Goal: Task Accomplishment & Management: Complete application form

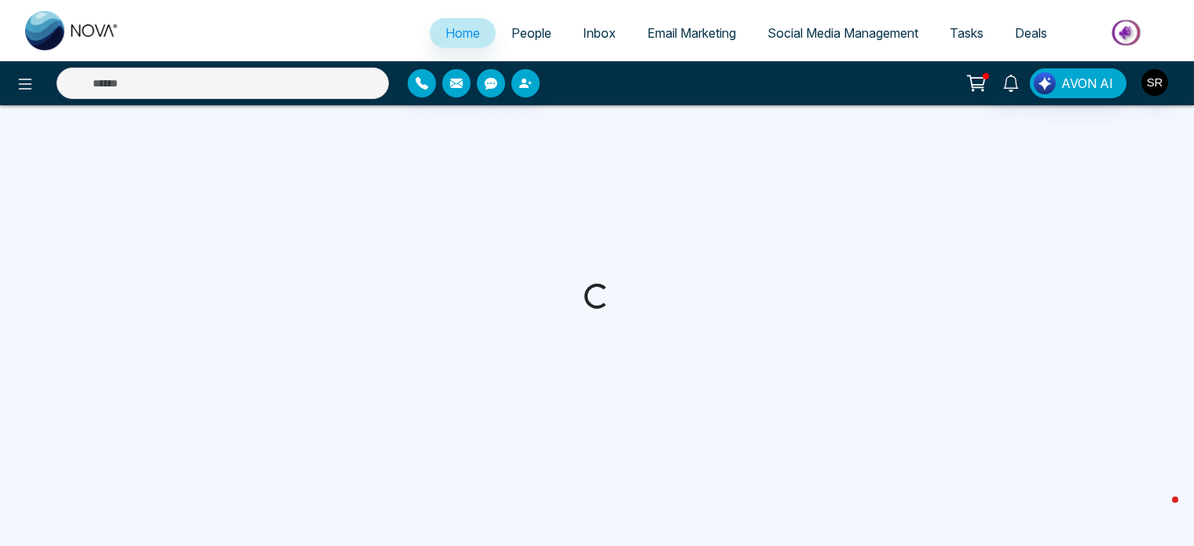
select select "*"
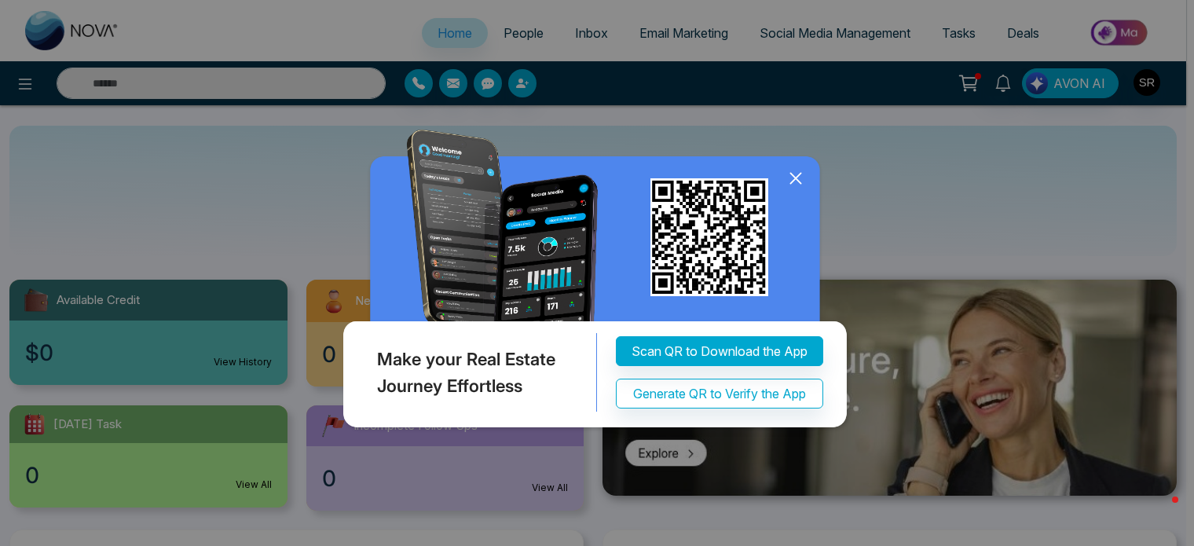
click at [794, 179] on icon at bounding box center [795, 178] width 10 height 10
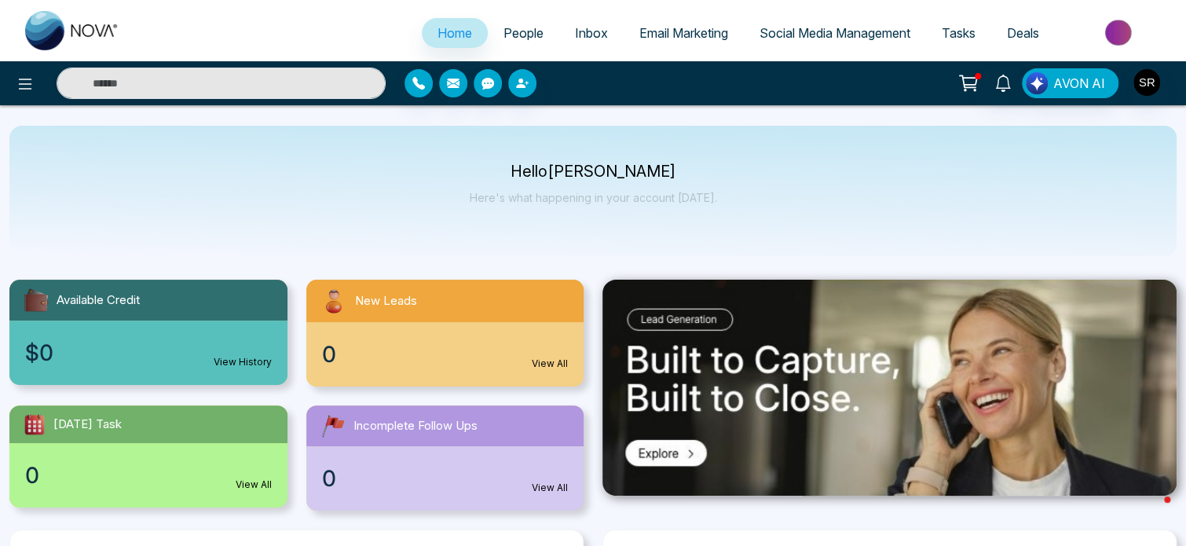
click at [816, 37] on span "Social Media Management" at bounding box center [834, 33] width 151 height 16
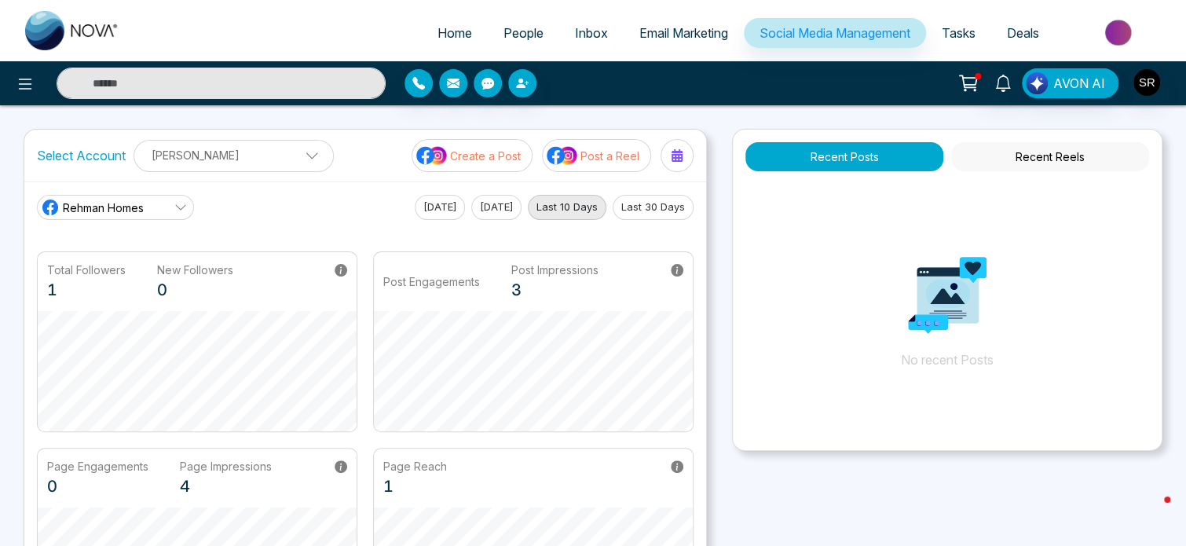
click at [175, 207] on icon at bounding box center [180, 207] width 13 height 13
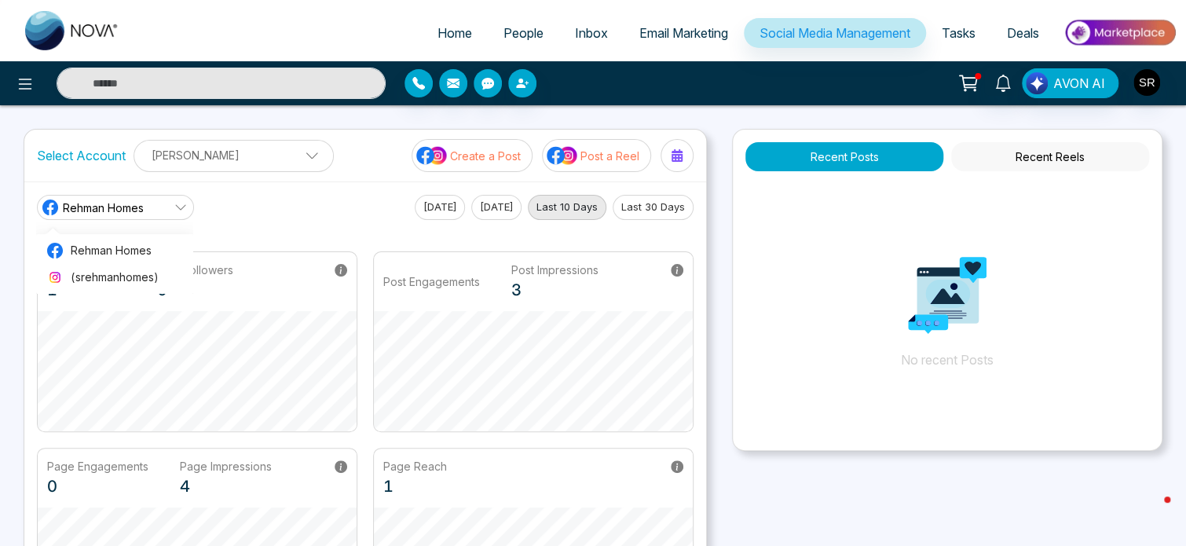
click at [175, 207] on icon at bounding box center [180, 207] width 13 height 13
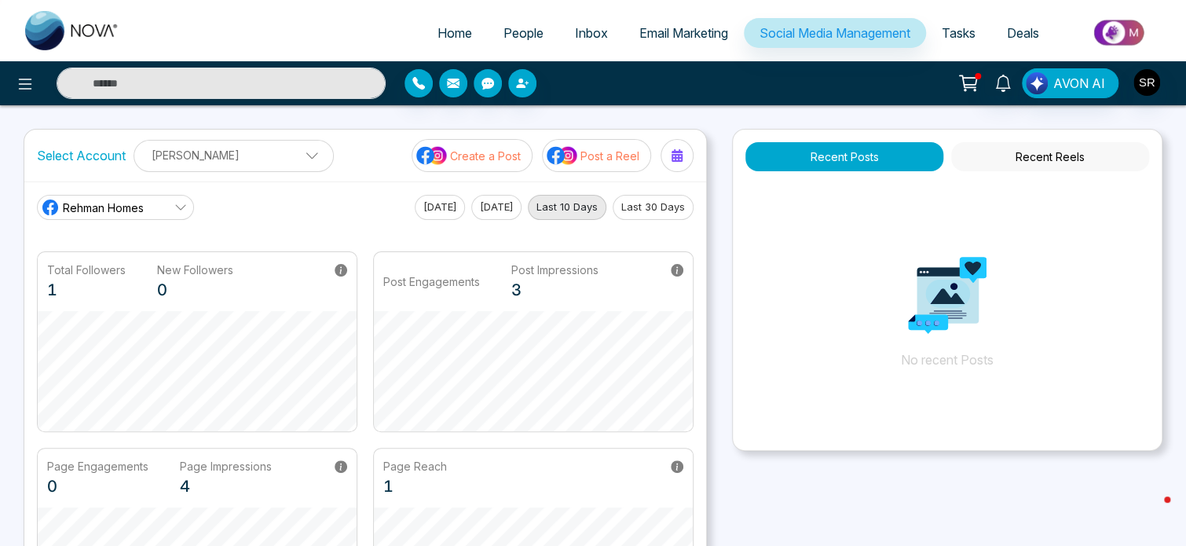
click at [1119, 32] on img at bounding box center [1120, 32] width 114 height 35
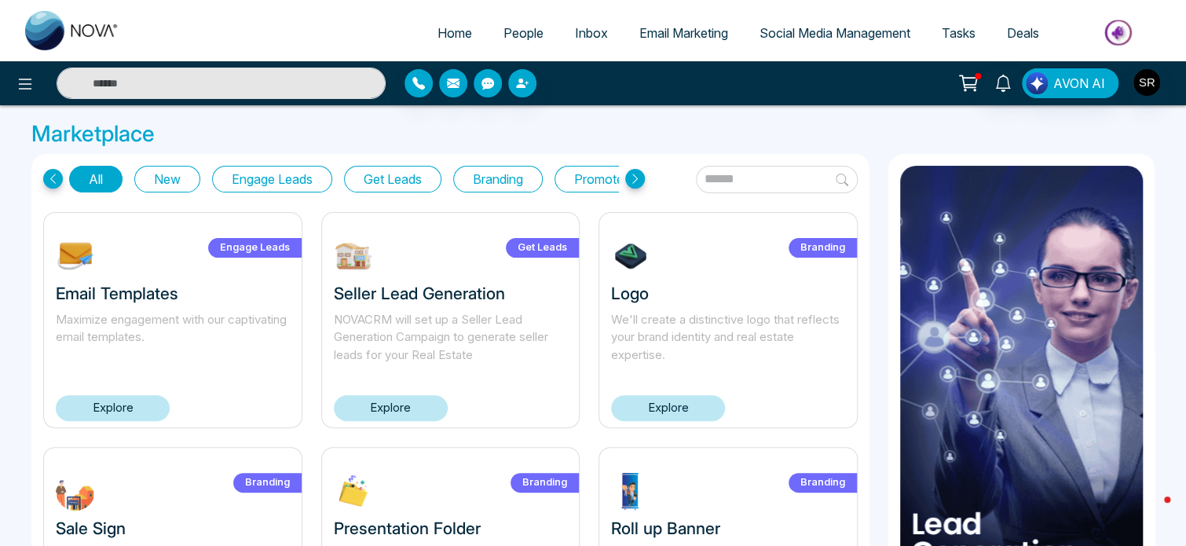
click at [833, 37] on span "Social Media Management" at bounding box center [834, 33] width 151 height 16
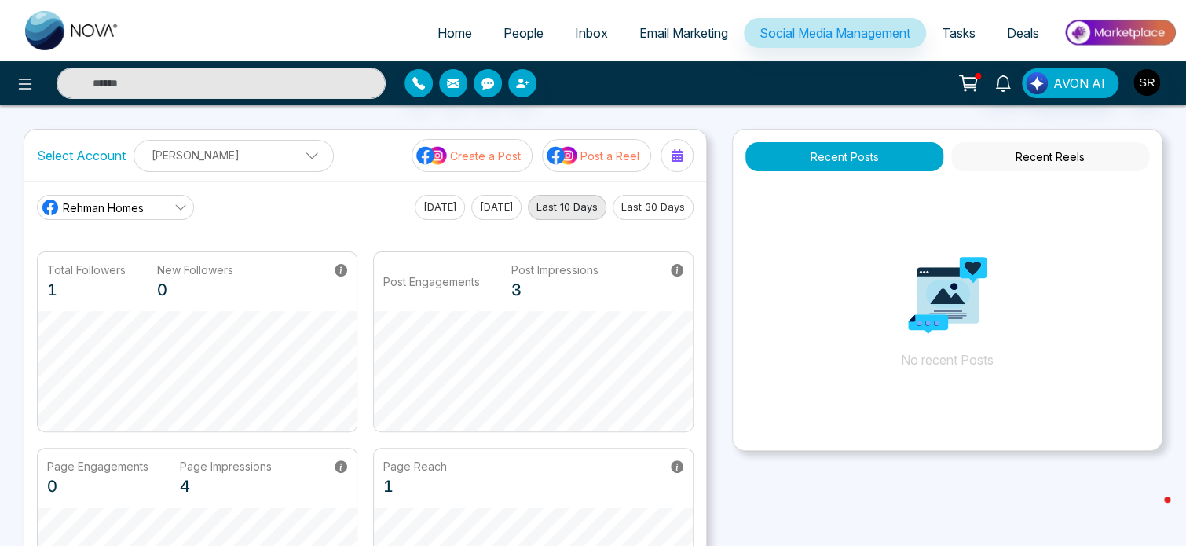
click at [679, 37] on span "Email Marketing" at bounding box center [683, 33] width 89 height 16
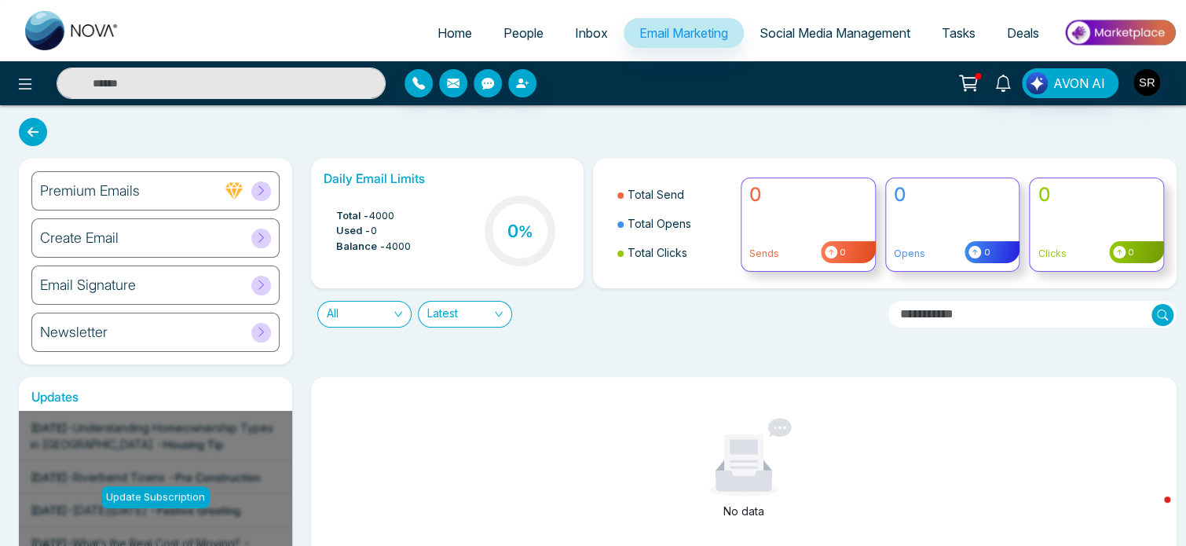
click at [578, 37] on span "Inbox" at bounding box center [591, 33] width 33 height 16
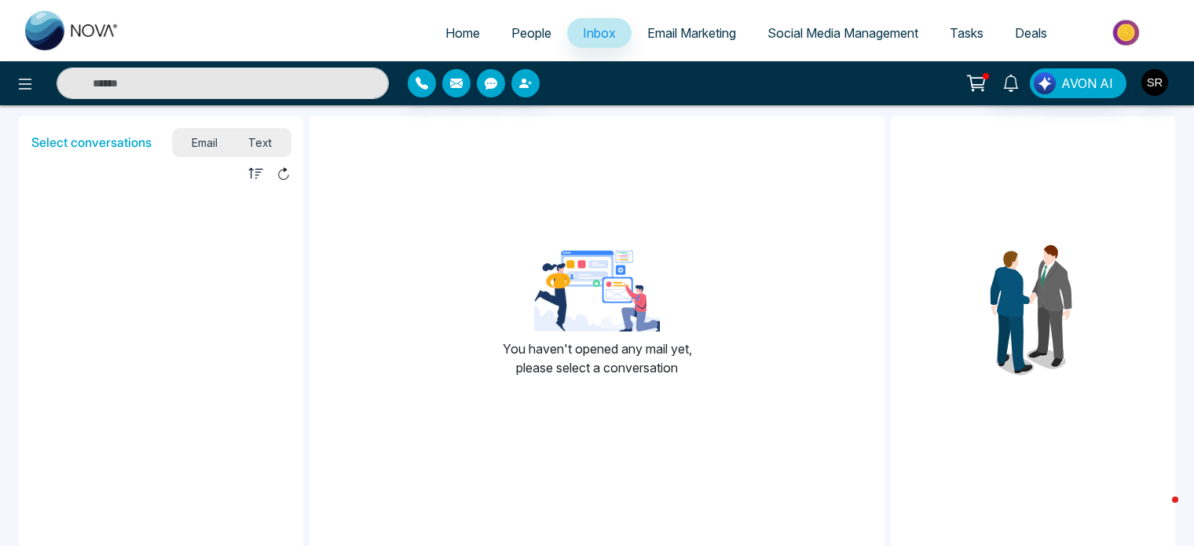
click at [522, 37] on span "People" at bounding box center [531, 33] width 40 height 16
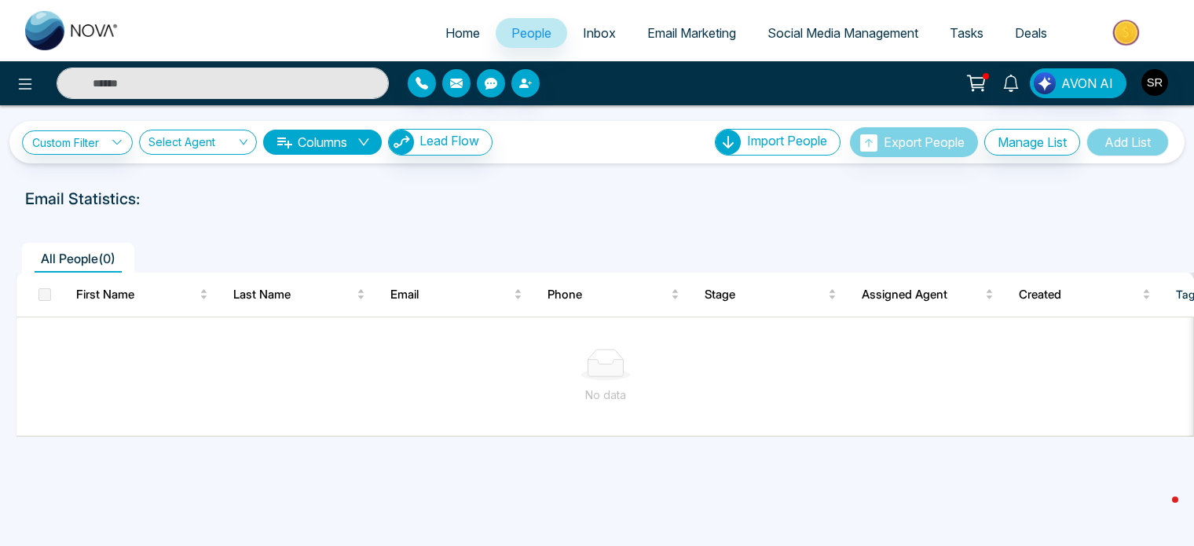
click at [445, 35] on span "Home" at bounding box center [462, 33] width 35 height 16
select select "*"
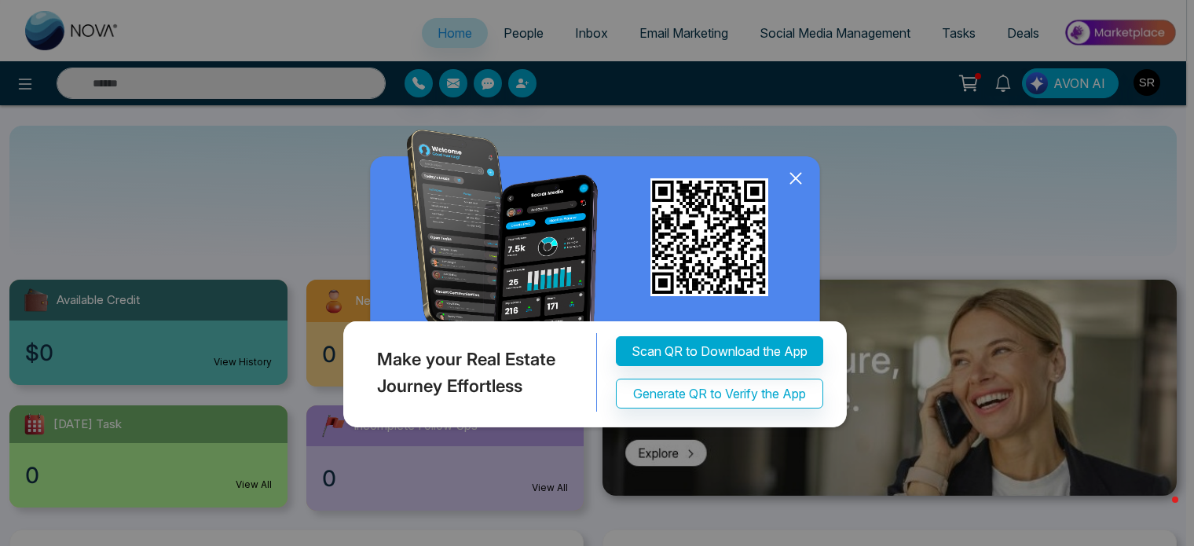
click at [789, 178] on icon at bounding box center [796, 179] width 24 height 24
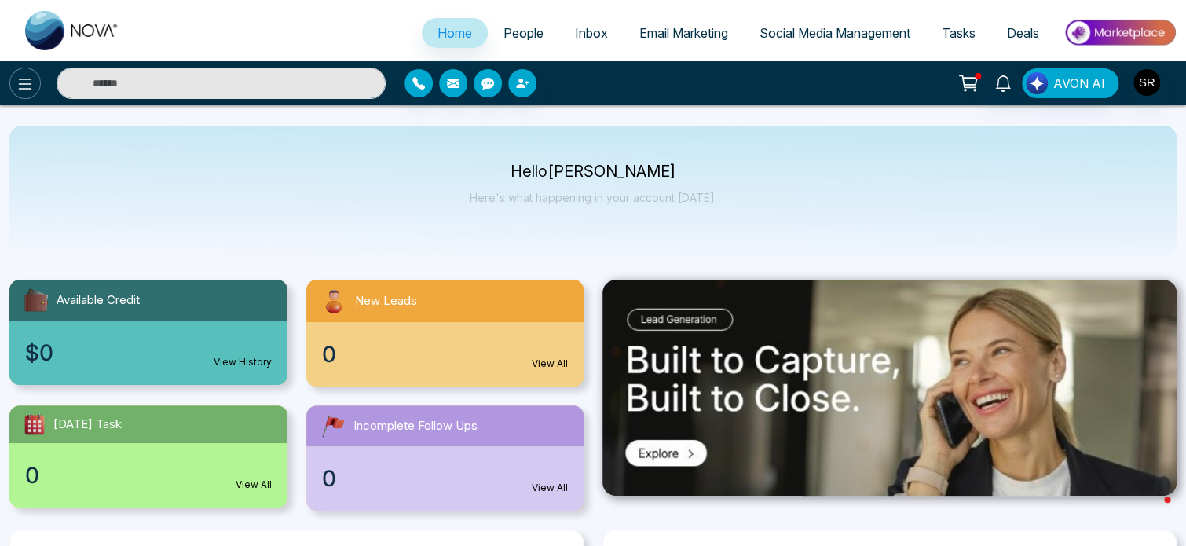
click at [25, 87] on icon at bounding box center [25, 84] width 19 height 19
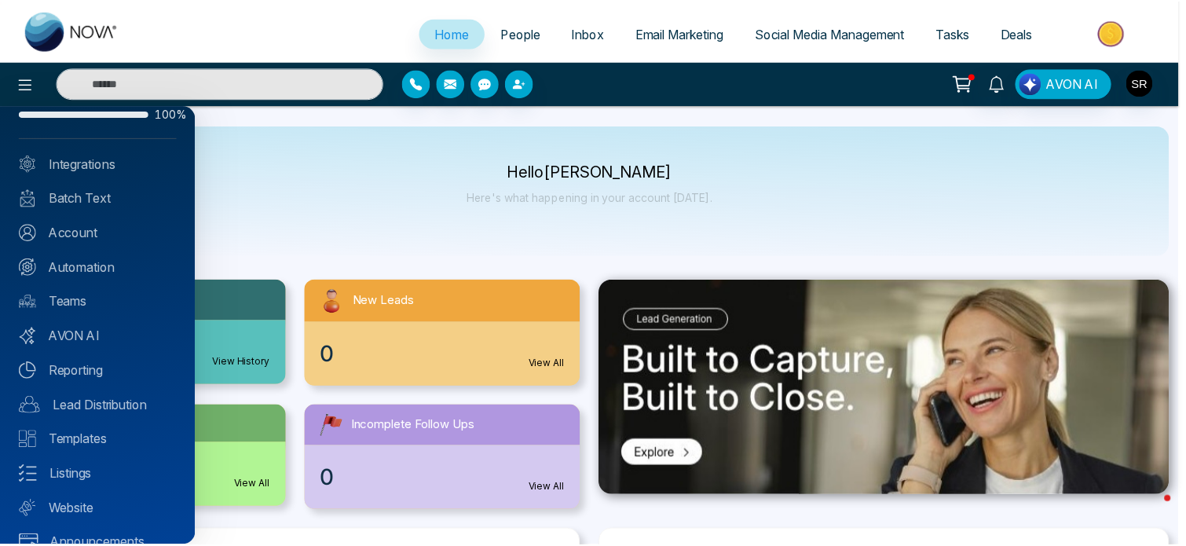
scroll to position [71, 0]
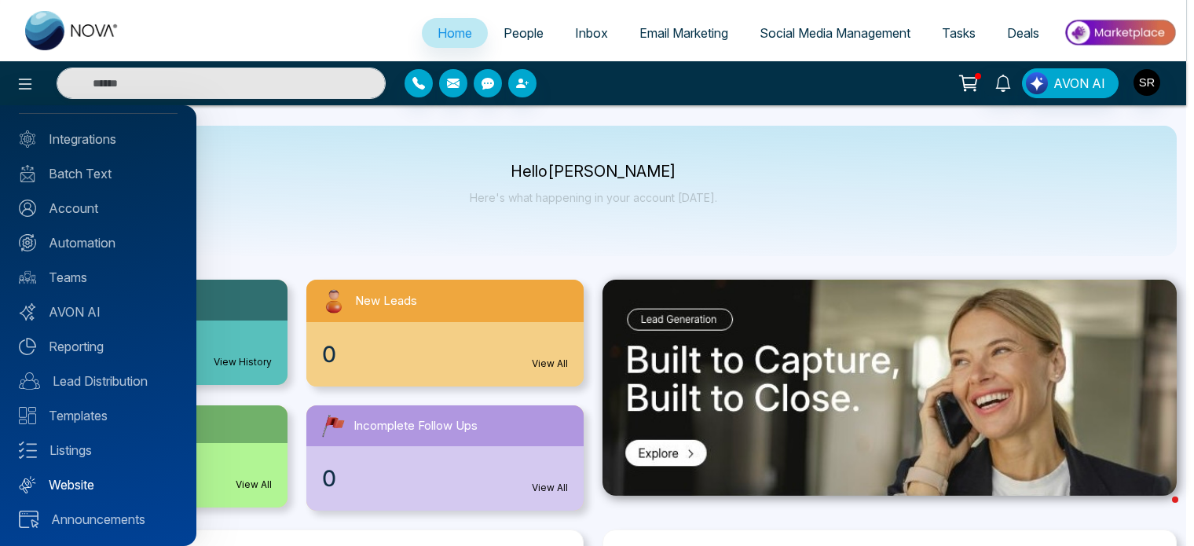
click at [75, 488] on link "Website" at bounding box center [98, 484] width 159 height 19
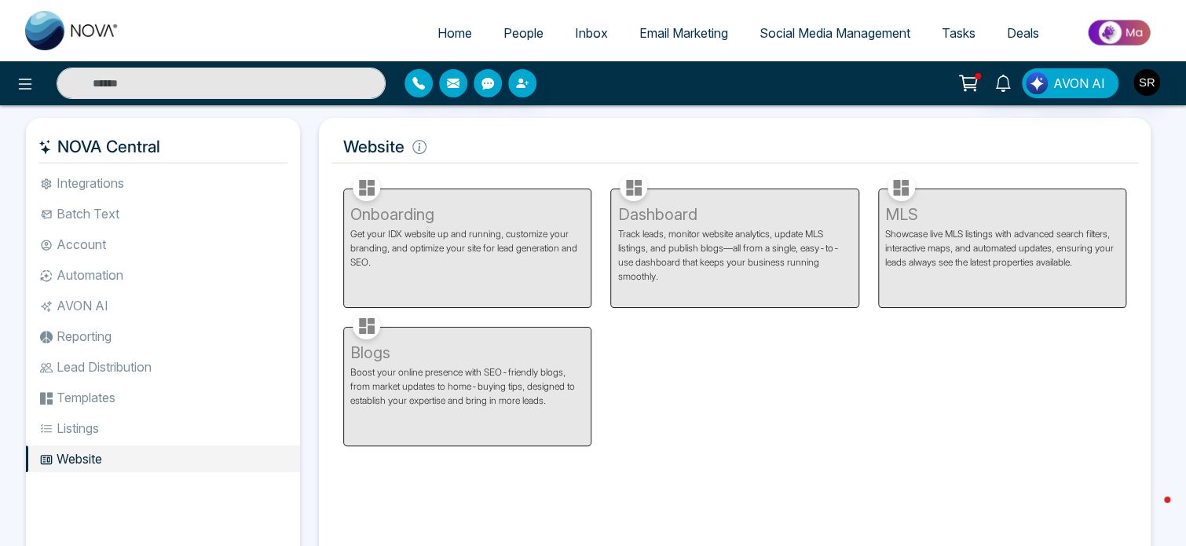
click at [672, 234] on div "Dashboard Track leads, monitor website analytics, update MLS listings, and publ…" at bounding box center [734, 239] width 267 height 138
click at [83, 392] on li "Templates" at bounding box center [163, 397] width 274 height 27
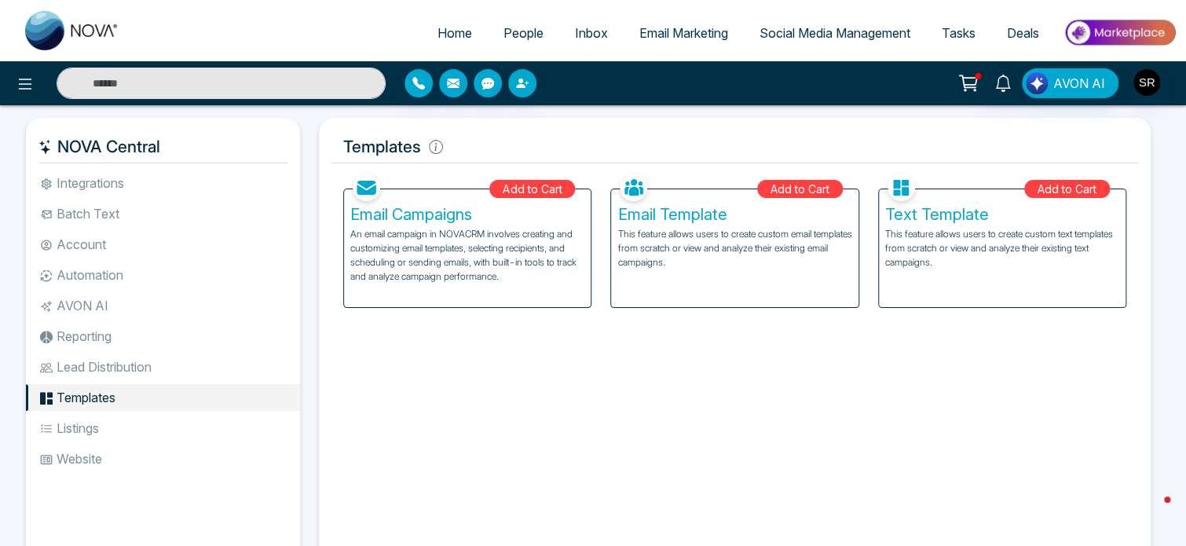
click at [86, 372] on li "Lead Distribution" at bounding box center [163, 366] width 274 height 27
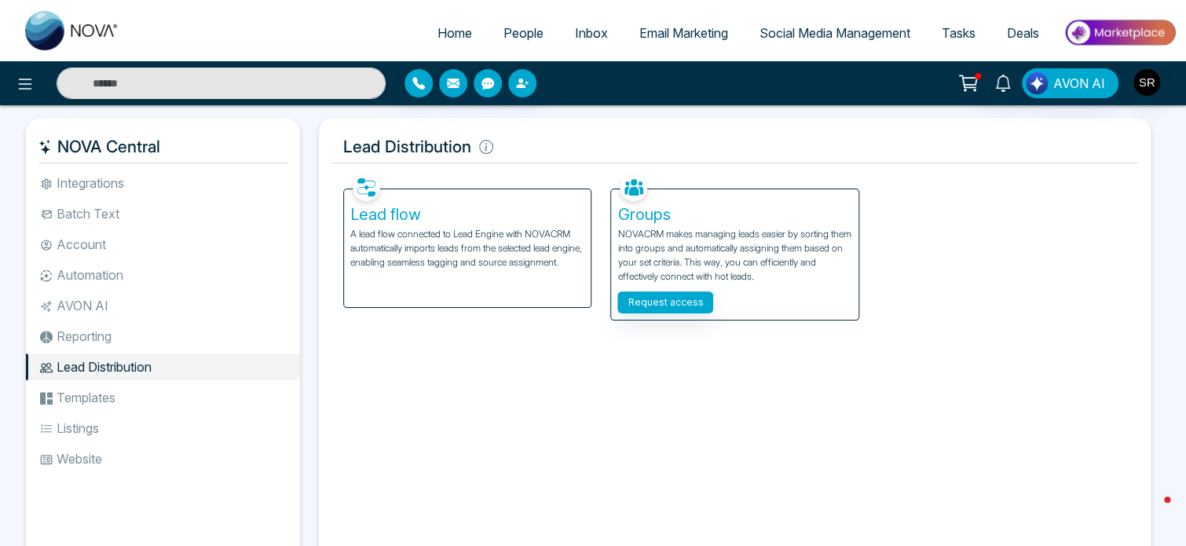
click at [87, 340] on li "Reporting" at bounding box center [163, 336] width 274 height 27
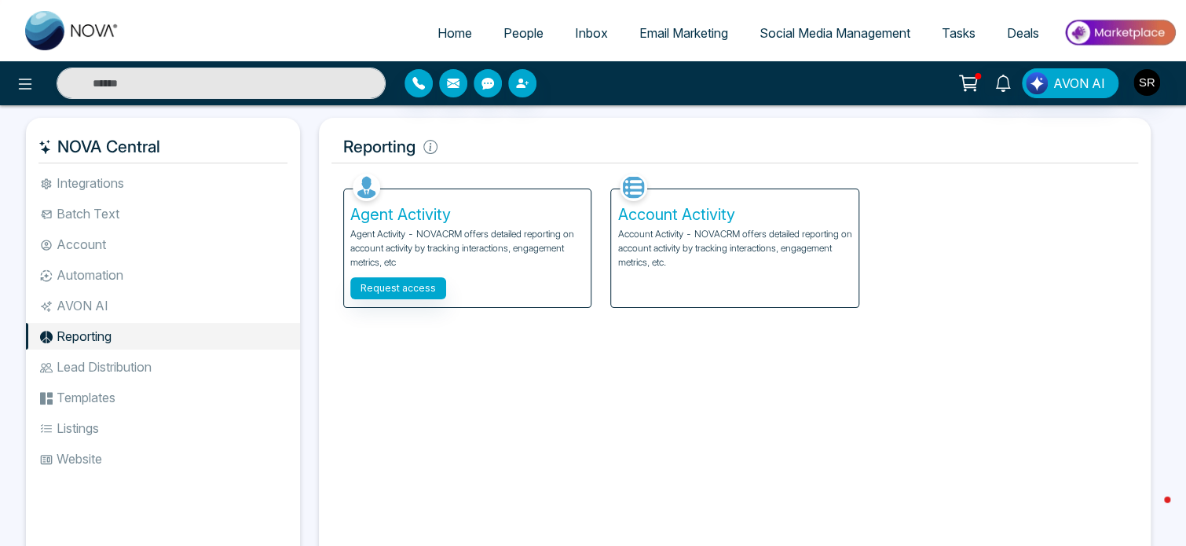
click at [86, 307] on li "AVON AI" at bounding box center [163, 305] width 274 height 27
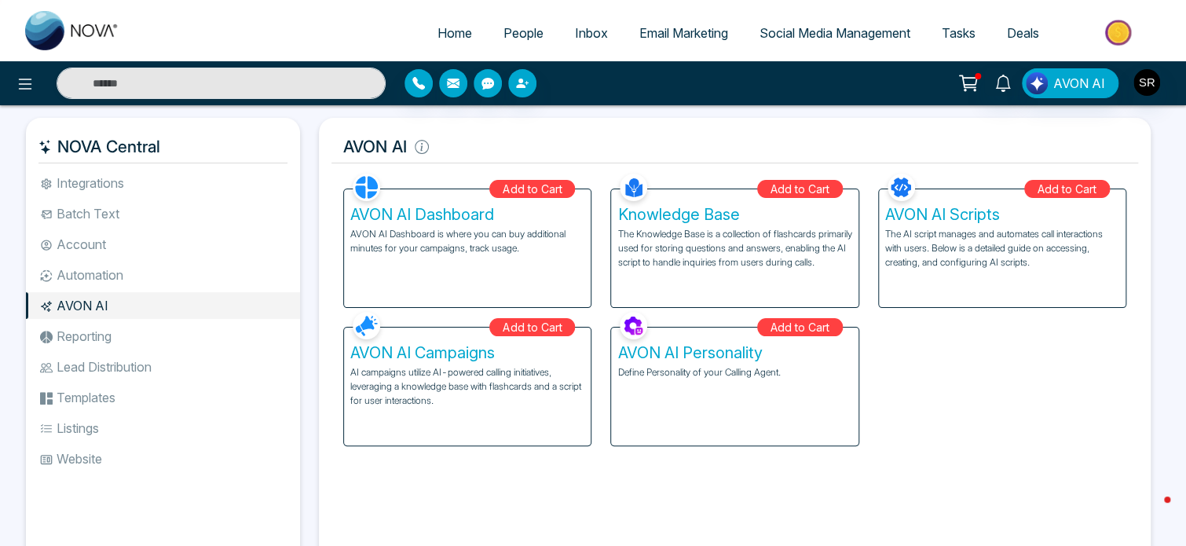
click at [86, 276] on li "Automation" at bounding box center [163, 275] width 274 height 27
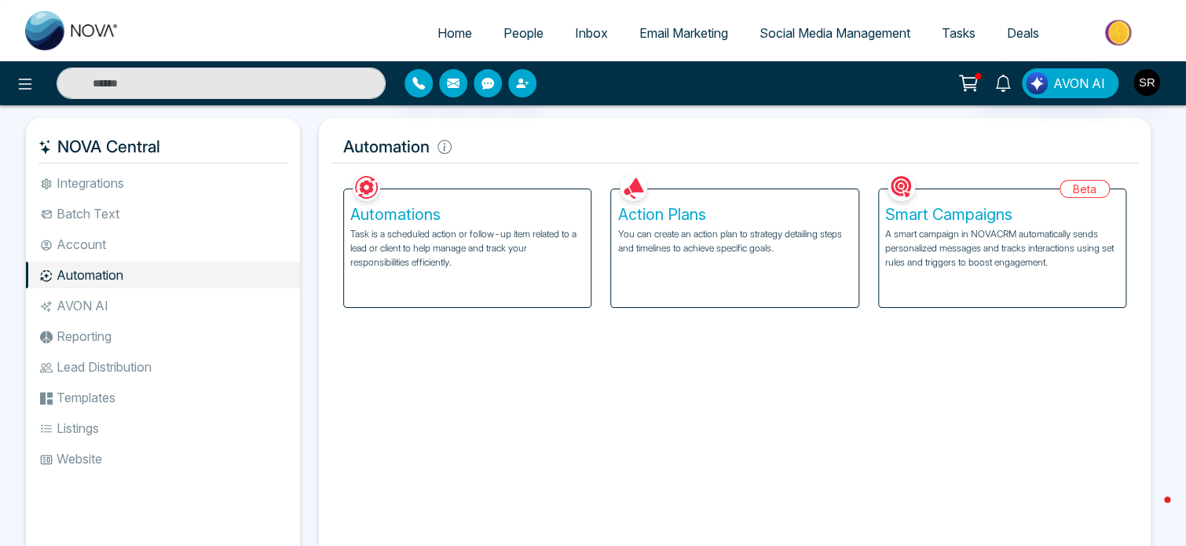
click at [82, 250] on li "Account" at bounding box center [163, 244] width 274 height 27
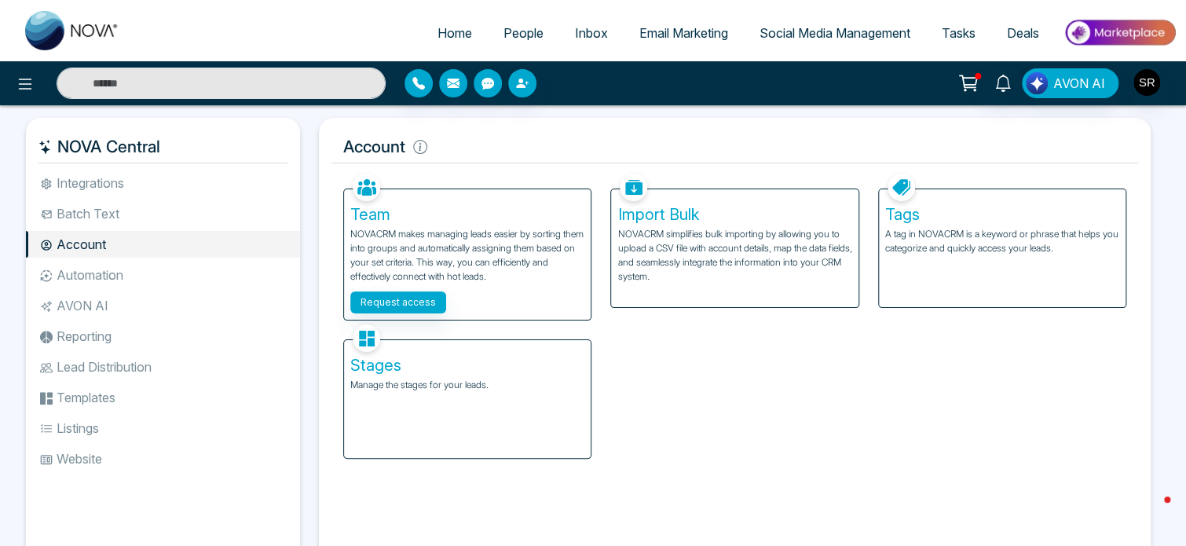
click at [85, 218] on li "Batch Text" at bounding box center [163, 213] width 274 height 27
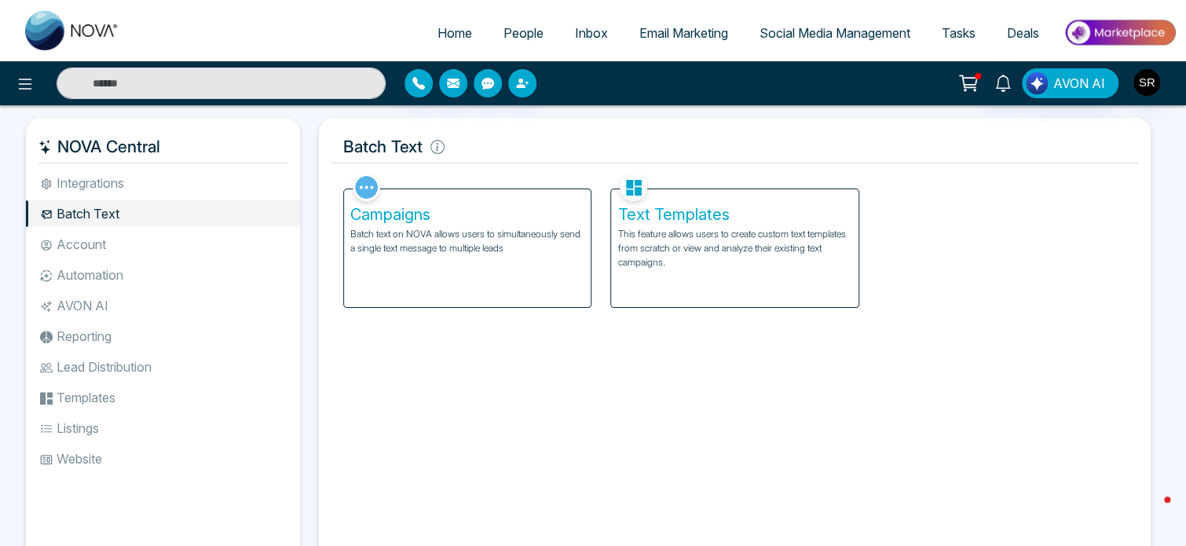
click at [84, 181] on li "Integrations" at bounding box center [163, 183] width 274 height 27
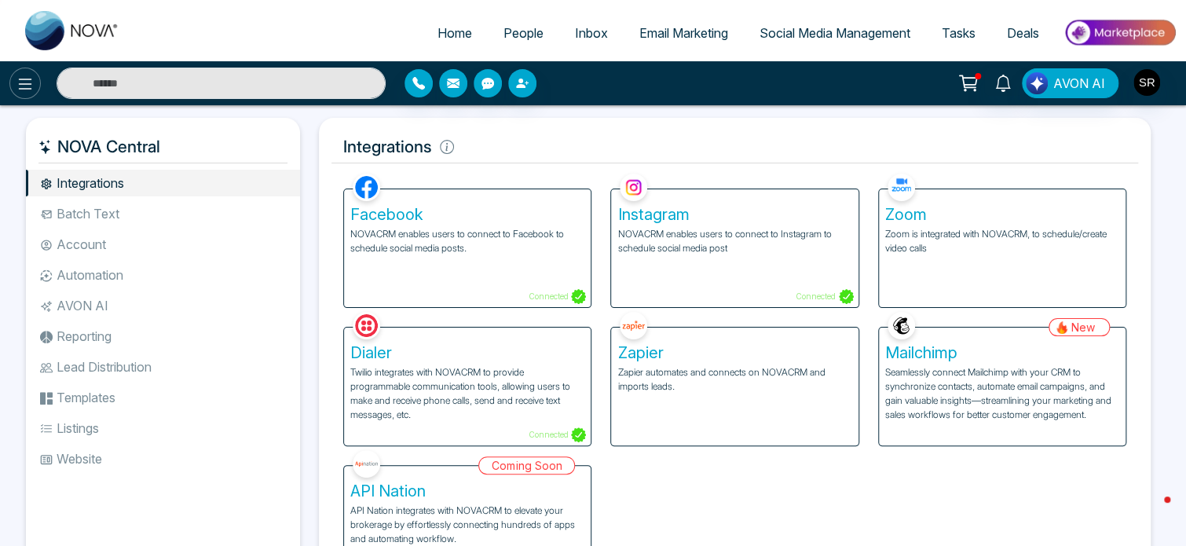
click at [20, 86] on icon at bounding box center [25, 84] width 19 height 19
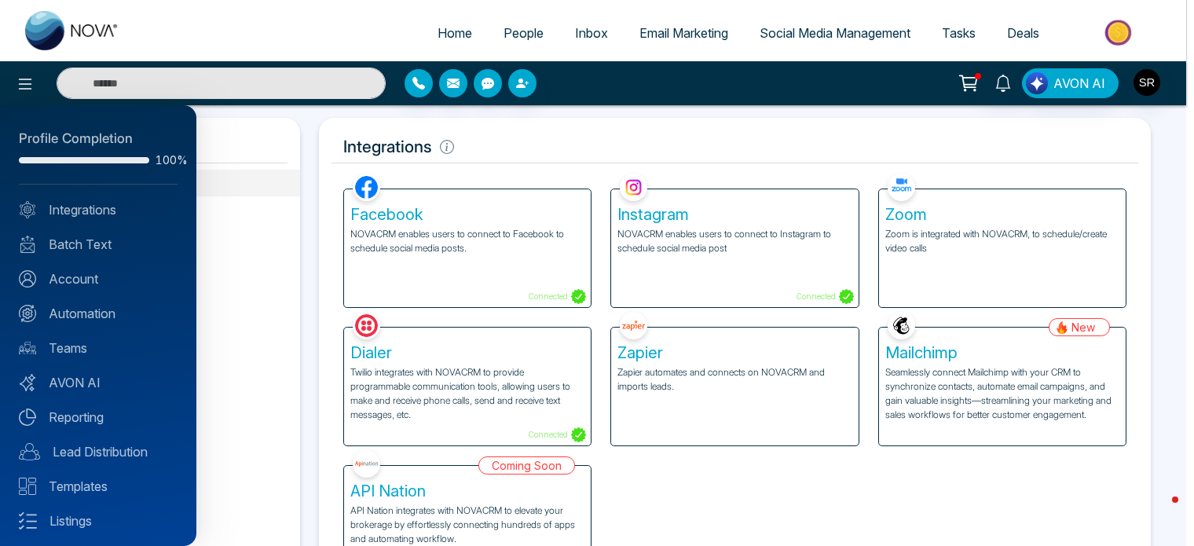
click at [268, 144] on div at bounding box center [597, 273] width 1194 height 546
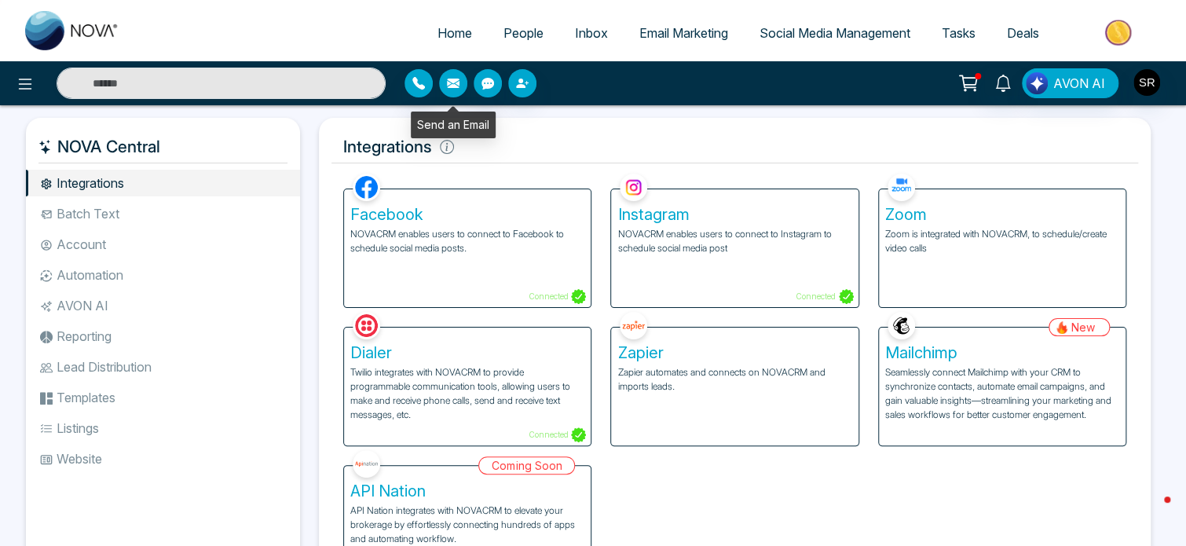
click at [452, 88] on icon "button" at bounding box center [453, 83] width 13 height 13
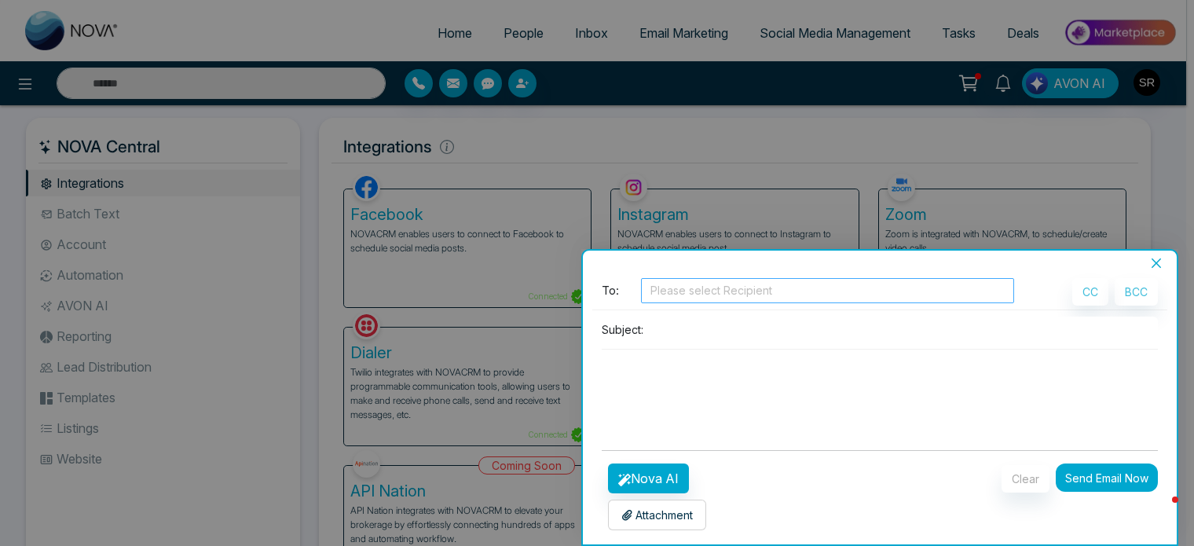
click at [694, 289] on div at bounding box center [827, 290] width 365 height 19
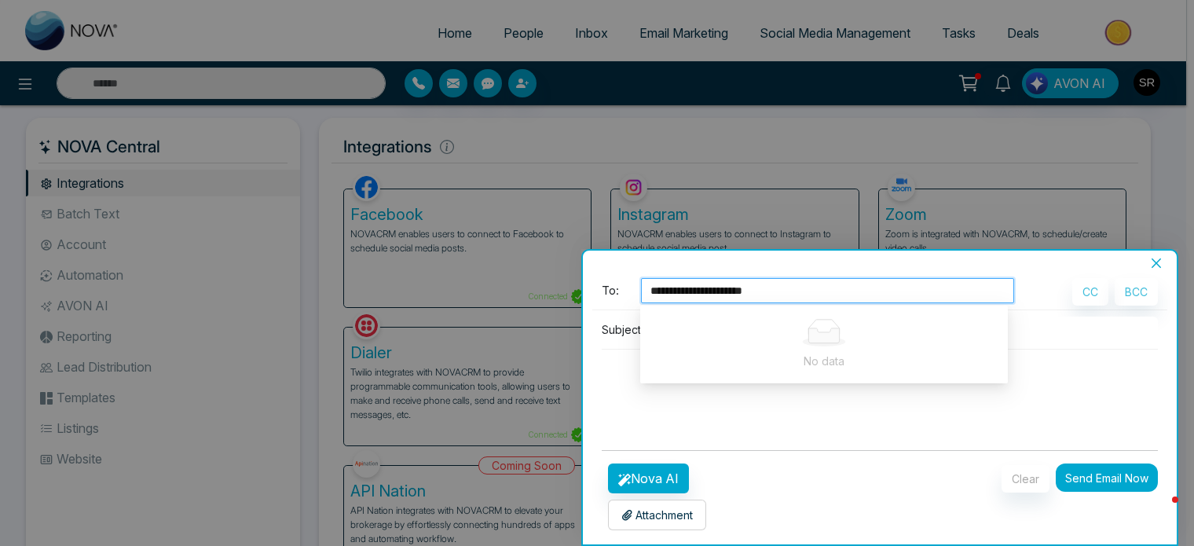
type input "**********"
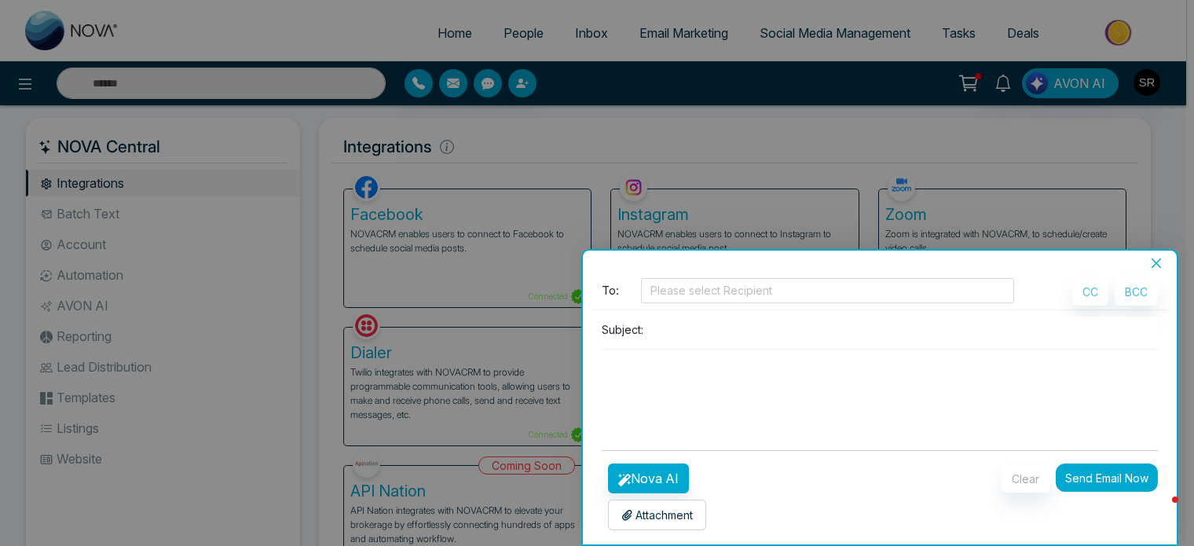
click at [1083, 335] on input at bounding box center [904, 330] width 508 height 26
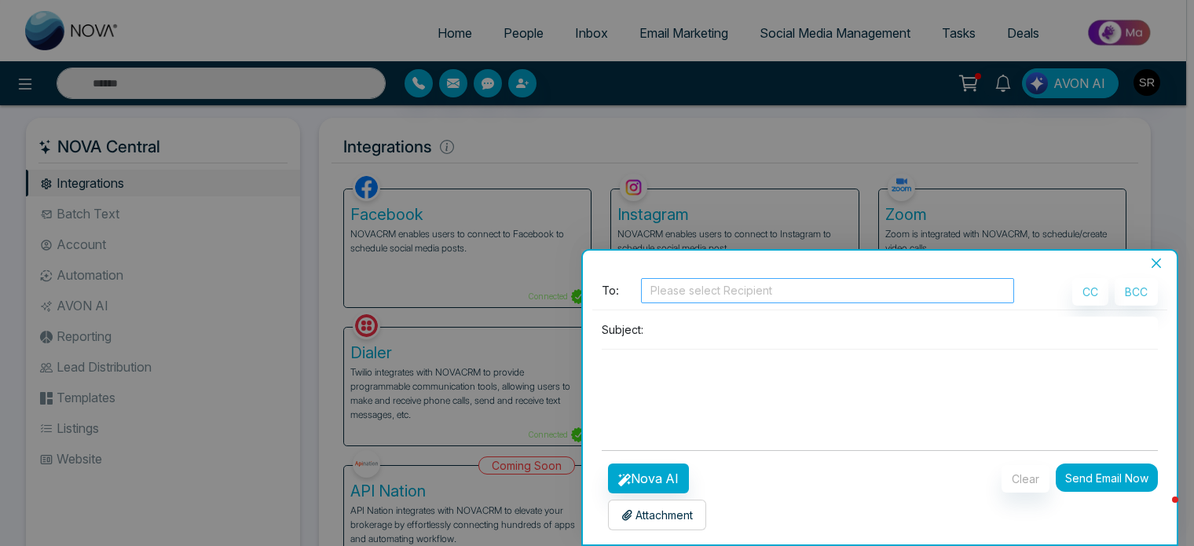
click at [672, 288] on div at bounding box center [827, 290] width 365 height 19
type input "******"
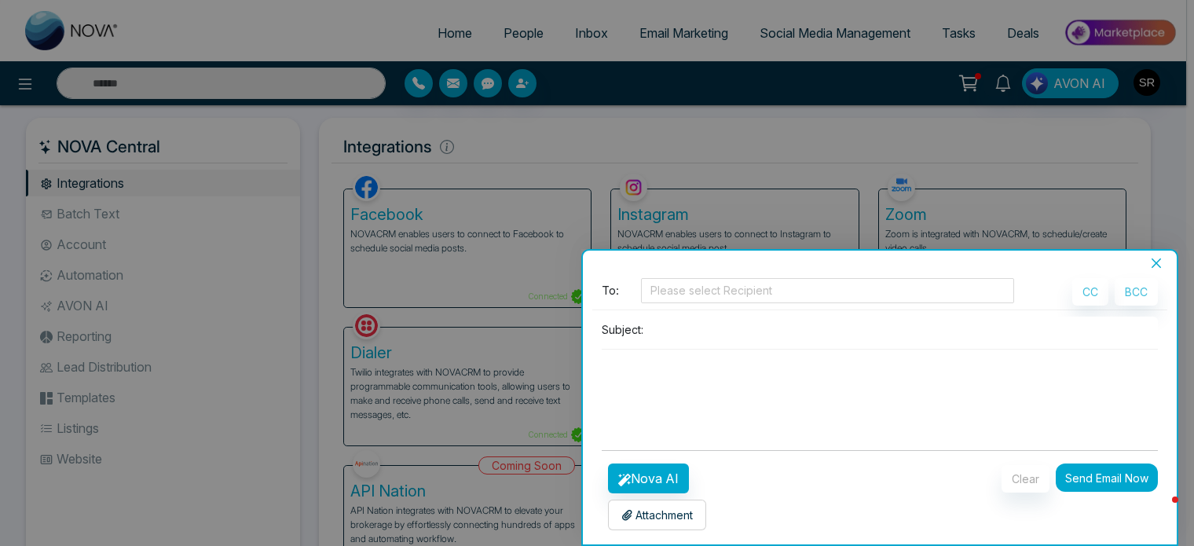
click at [782, 408] on textarea at bounding box center [880, 387] width 556 height 75
click at [650, 478] on button "Nova AI" at bounding box center [648, 478] width 81 height 30
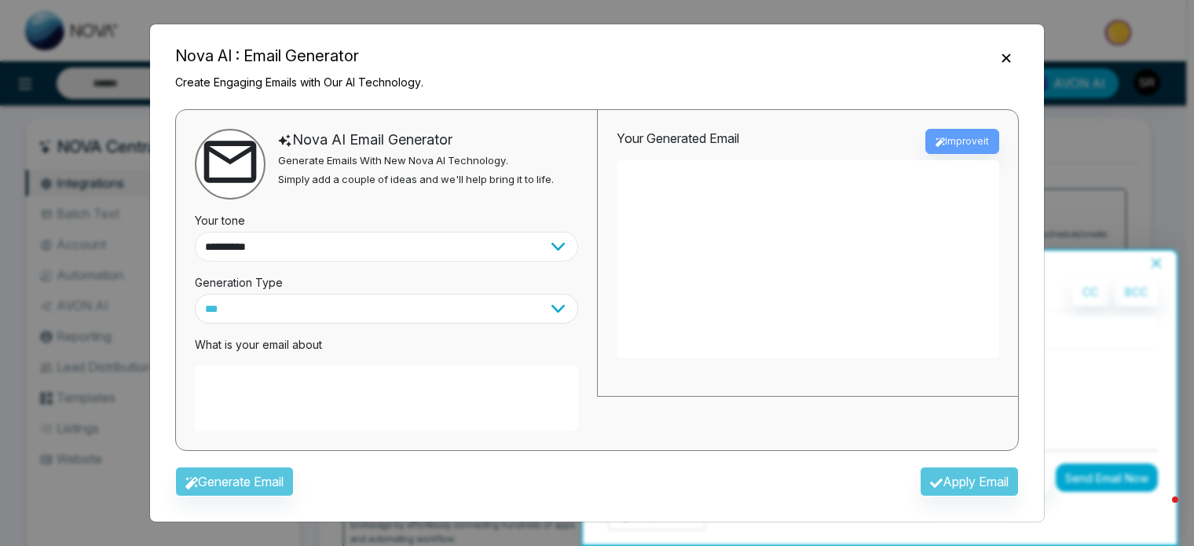
click at [556, 247] on select "**********" at bounding box center [386, 247] width 383 height 30
click at [195, 232] on select "**********" at bounding box center [386, 247] width 383 height 30
click at [554, 309] on select "*** ***** ******* ******* ********" at bounding box center [386, 309] width 383 height 30
click at [554, 310] on select "*** ***** ******* ******* ********" at bounding box center [386, 309] width 383 height 30
click at [558, 249] on select "**********" at bounding box center [386, 247] width 383 height 30
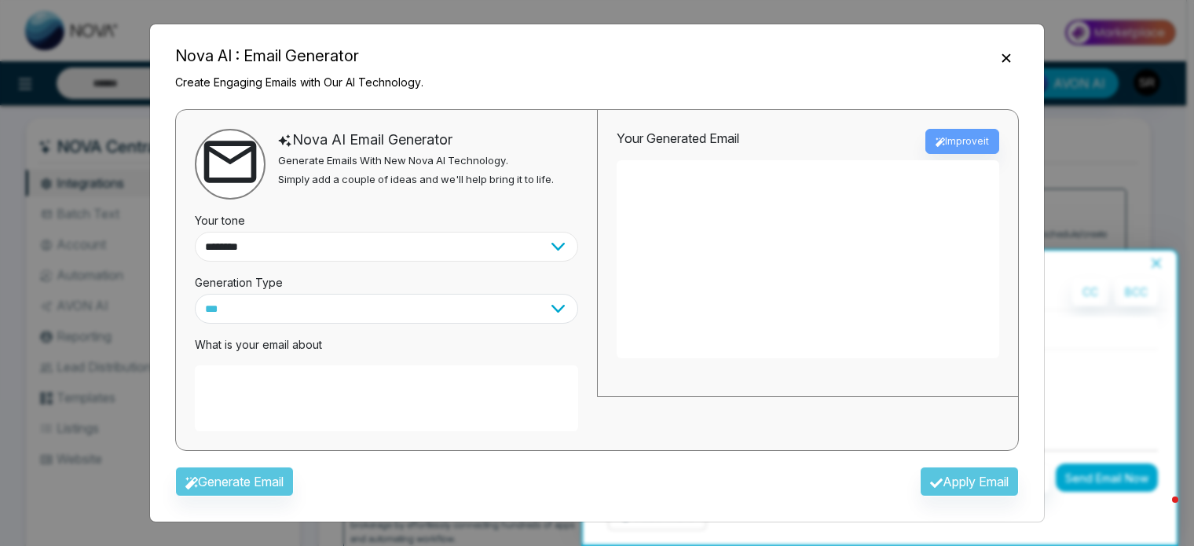
select select "**********"
click at [195, 232] on select "**********" at bounding box center [386, 247] width 383 height 30
click at [553, 310] on select "*** ***** ******* ******* ********" at bounding box center [386, 309] width 383 height 30
select select "*******"
click at [195, 294] on select "*** ***** ******* ******* ********" at bounding box center [386, 309] width 383 height 30
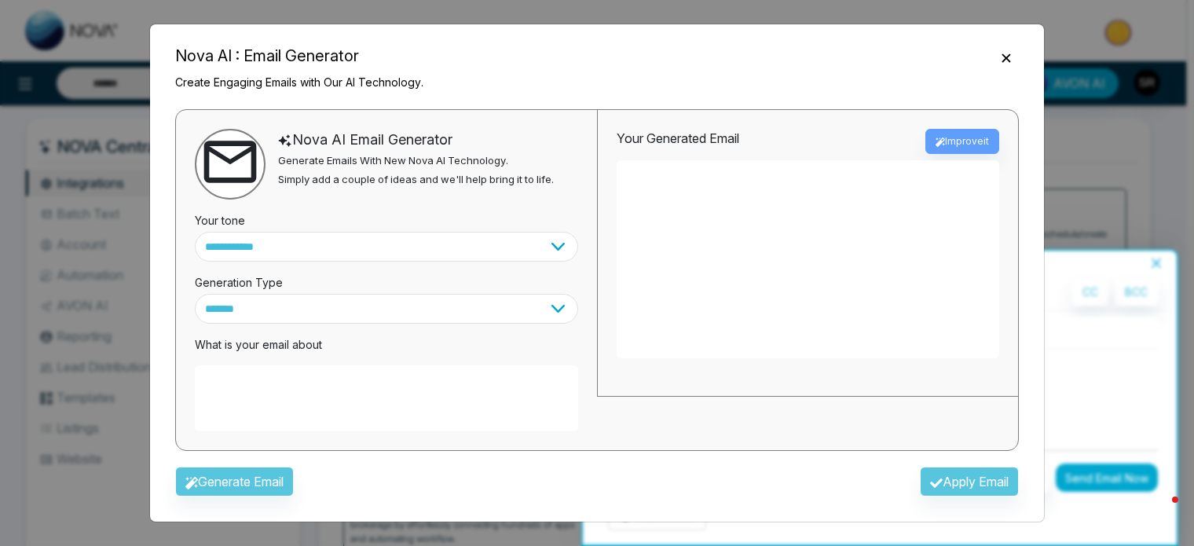
click at [434, 379] on textarea at bounding box center [386, 398] width 383 height 66
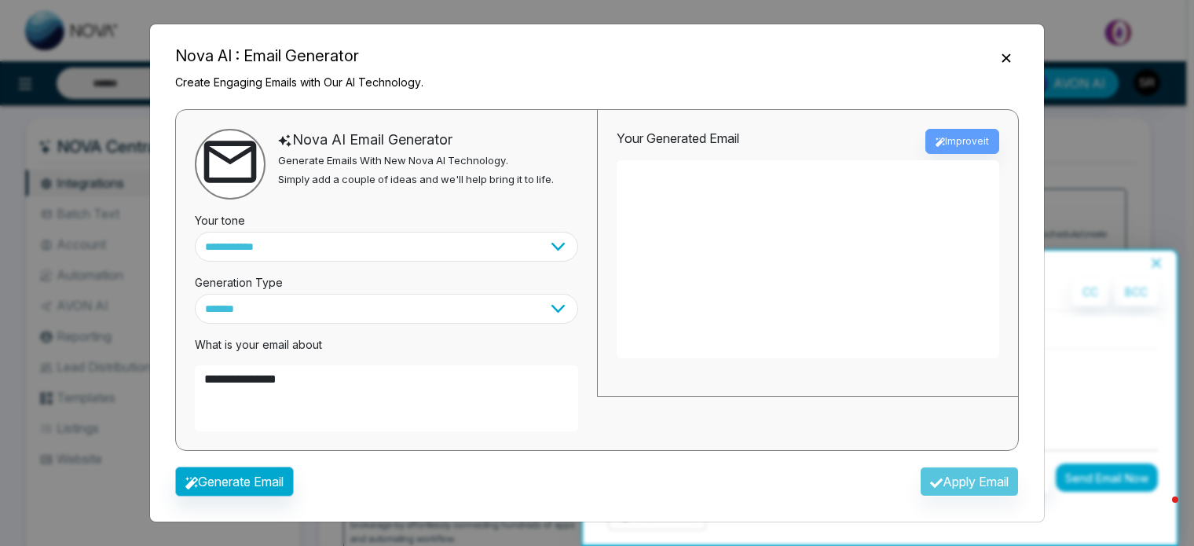
type textarea "**********"
click at [260, 486] on button "Generate Email" at bounding box center [234, 482] width 119 height 30
type textarea "**********"
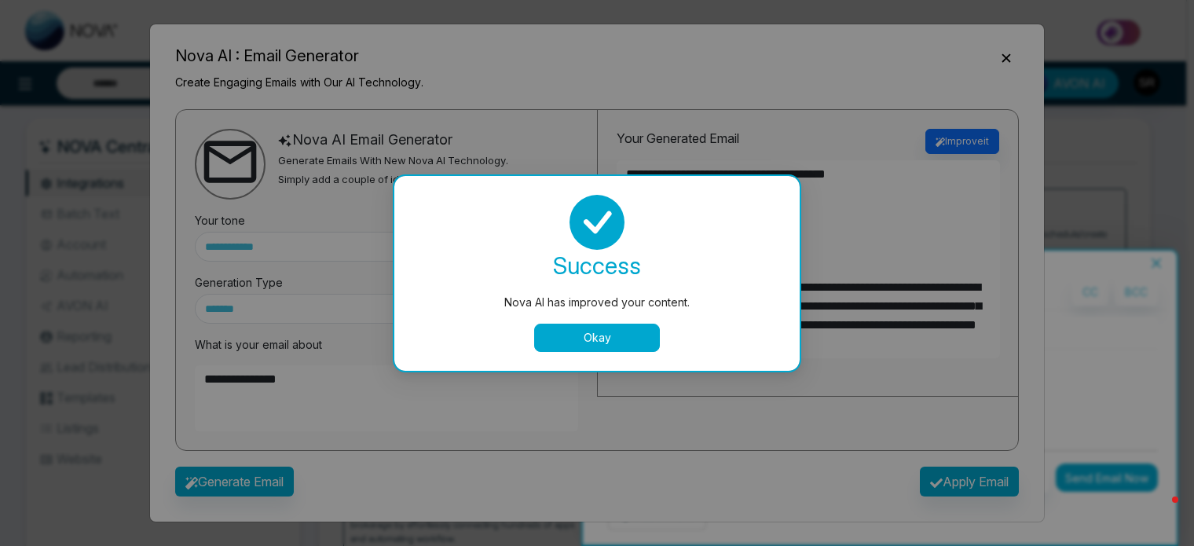
click at [594, 335] on button "Okay" at bounding box center [597, 338] width 126 height 28
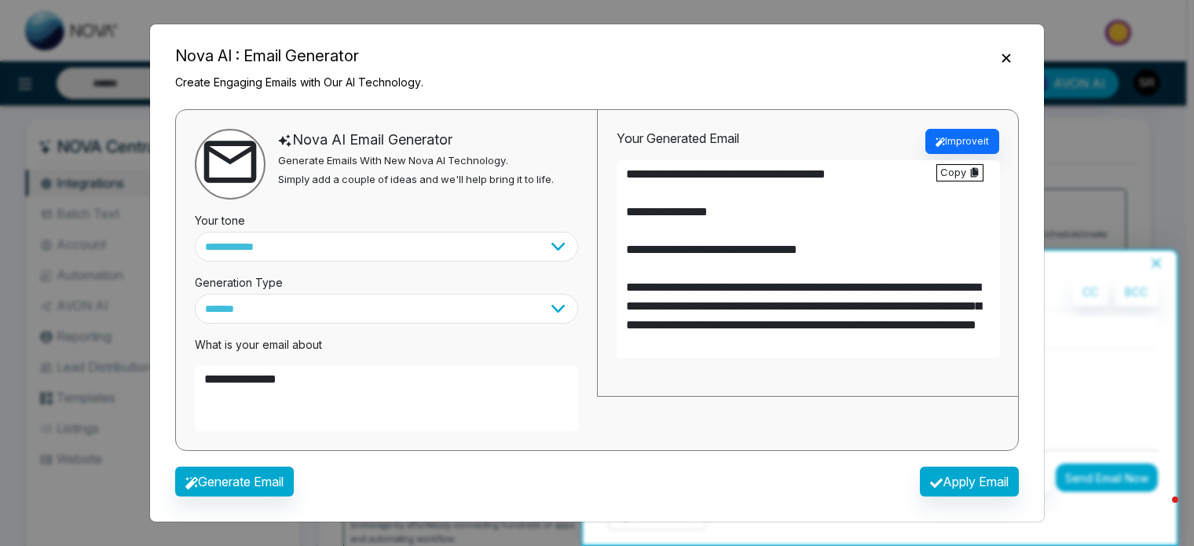
click at [697, 213] on textarea "**********" at bounding box center [808, 259] width 383 height 198
click at [1002, 57] on icon "Close" at bounding box center [1006, 58] width 16 height 16
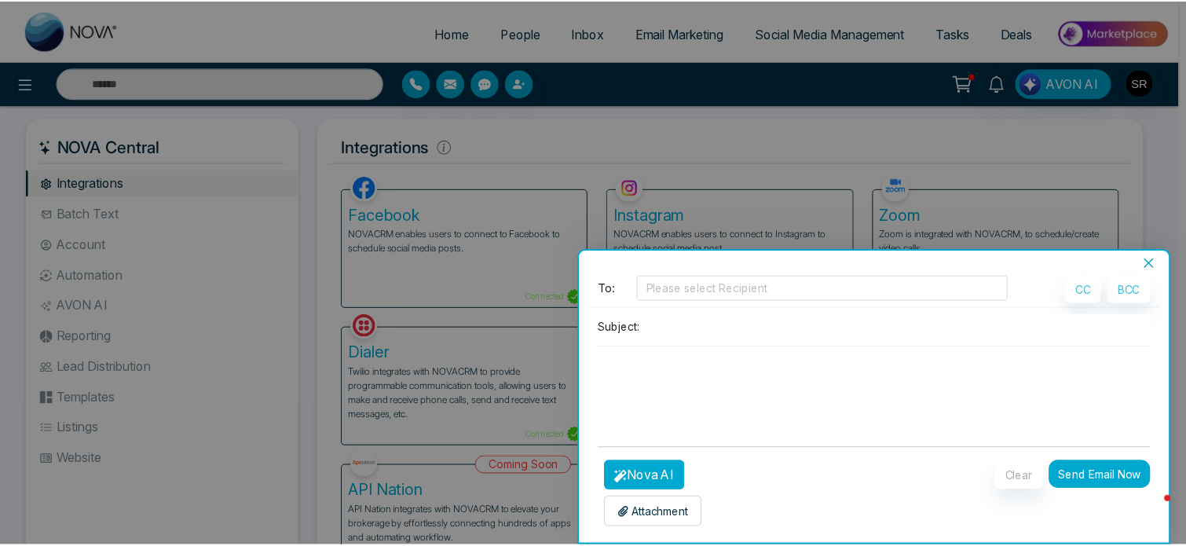
scroll to position [3, 0]
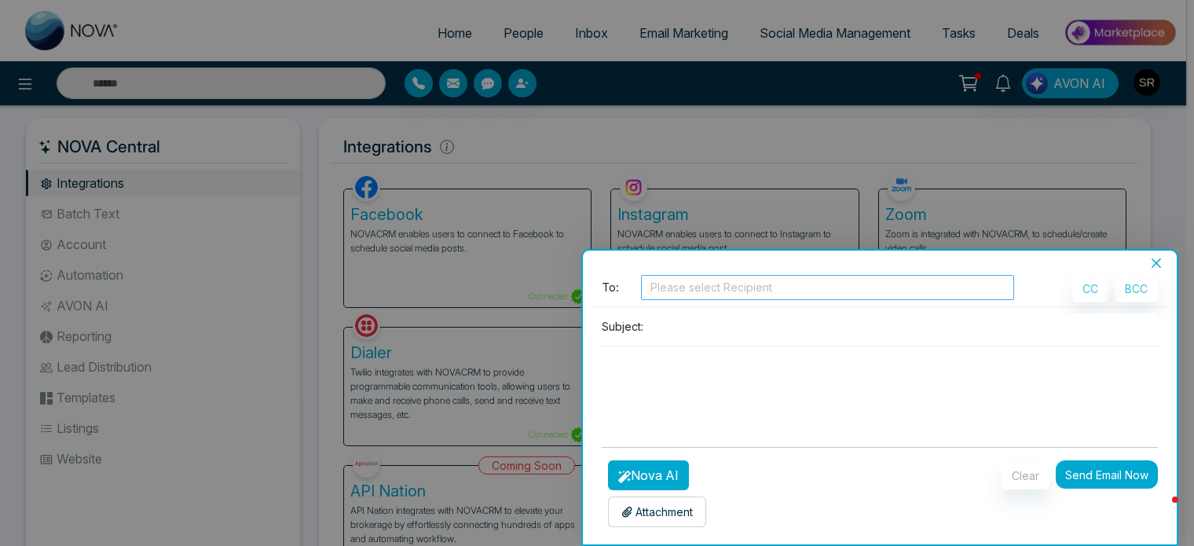
click at [770, 288] on div at bounding box center [827, 287] width 365 height 19
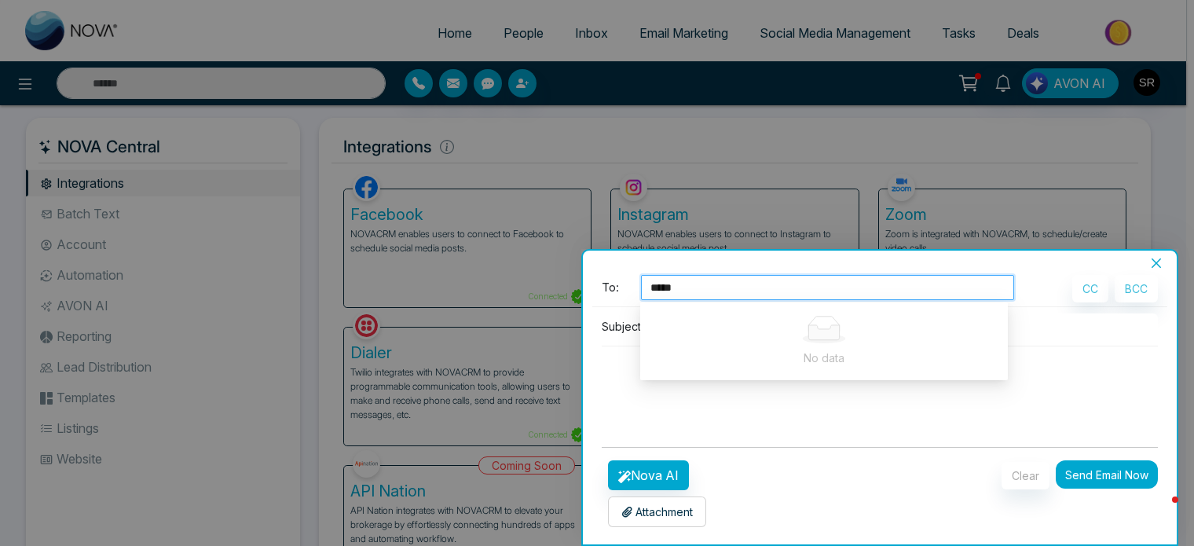
type input "******"
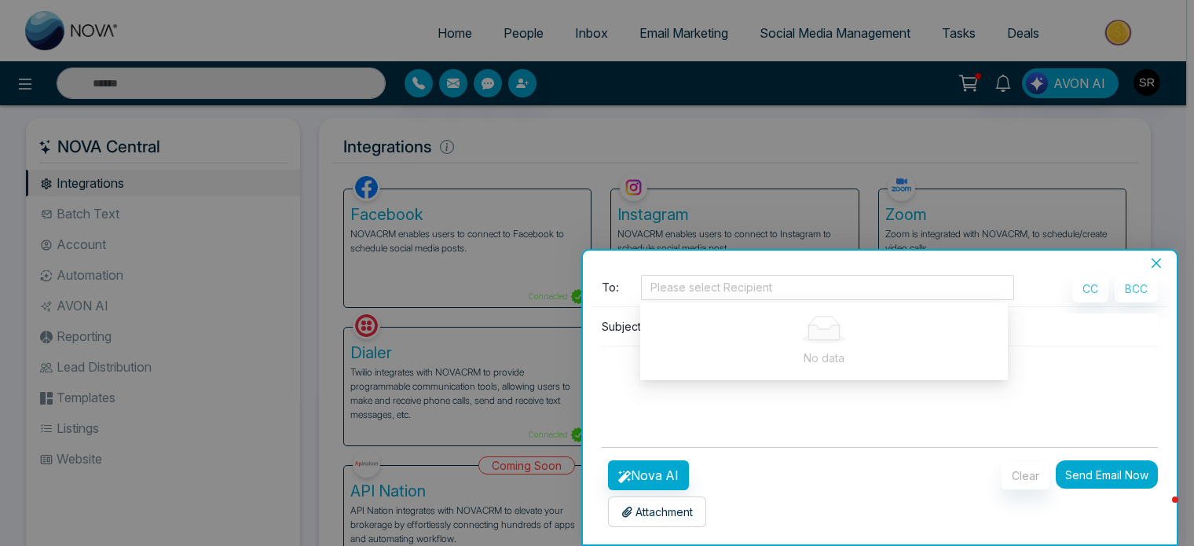
click at [853, 404] on textarea at bounding box center [880, 383] width 556 height 75
click at [1154, 263] on icon "close" at bounding box center [1156, 263] width 13 height 13
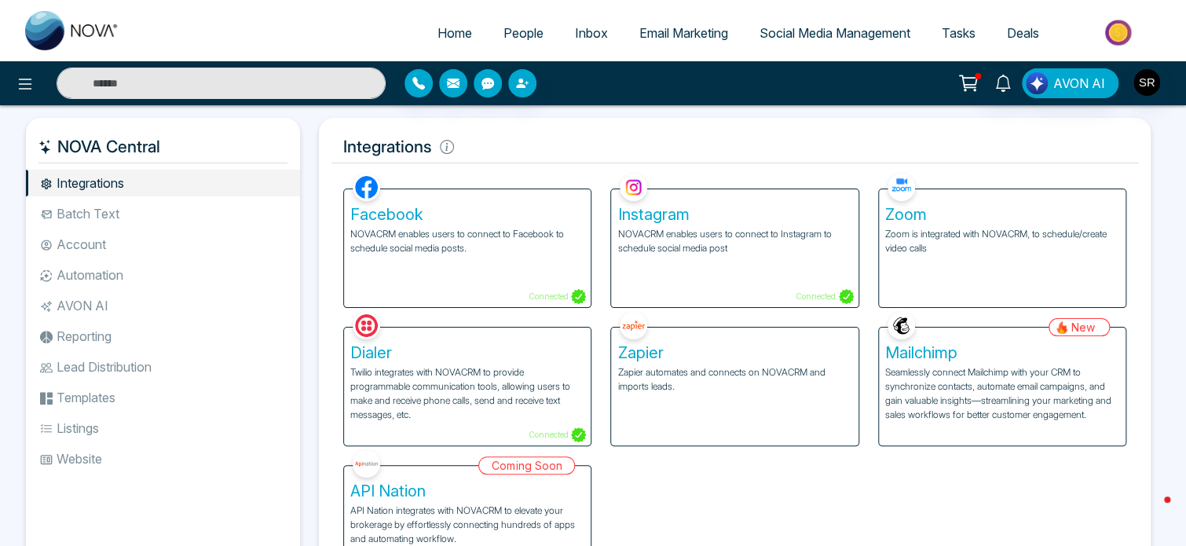
click at [512, 34] on span "People" at bounding box center [523, 33] width 40 height 16
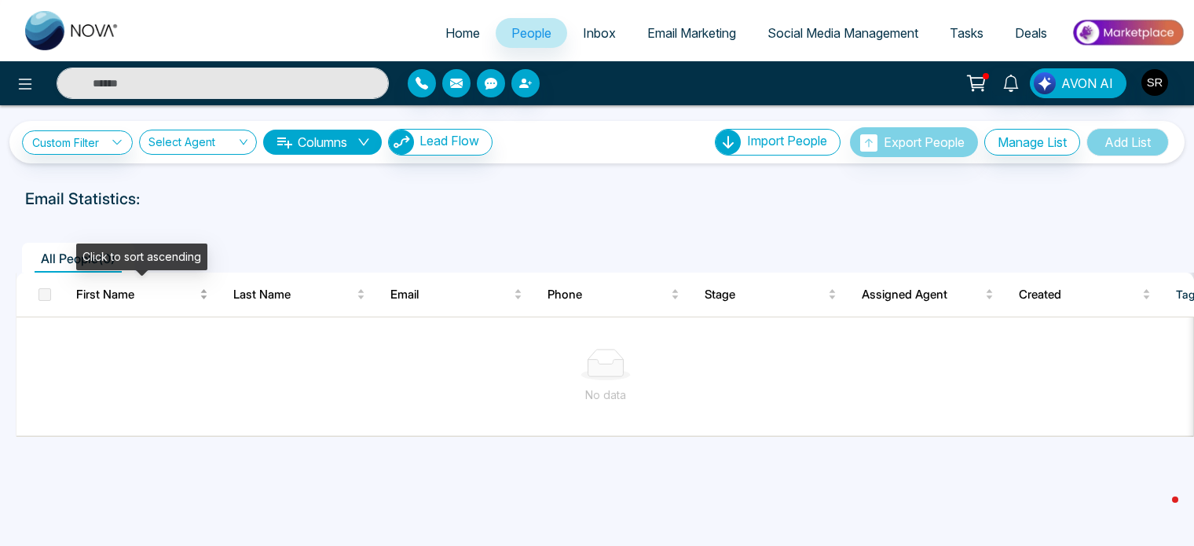
click at [99, 297] on span "First Name" at bounding box center [136, 294] width 120 height 19
click at [107, 296] on span "First Name" at bounding box center [136, 294] width 120 height 19
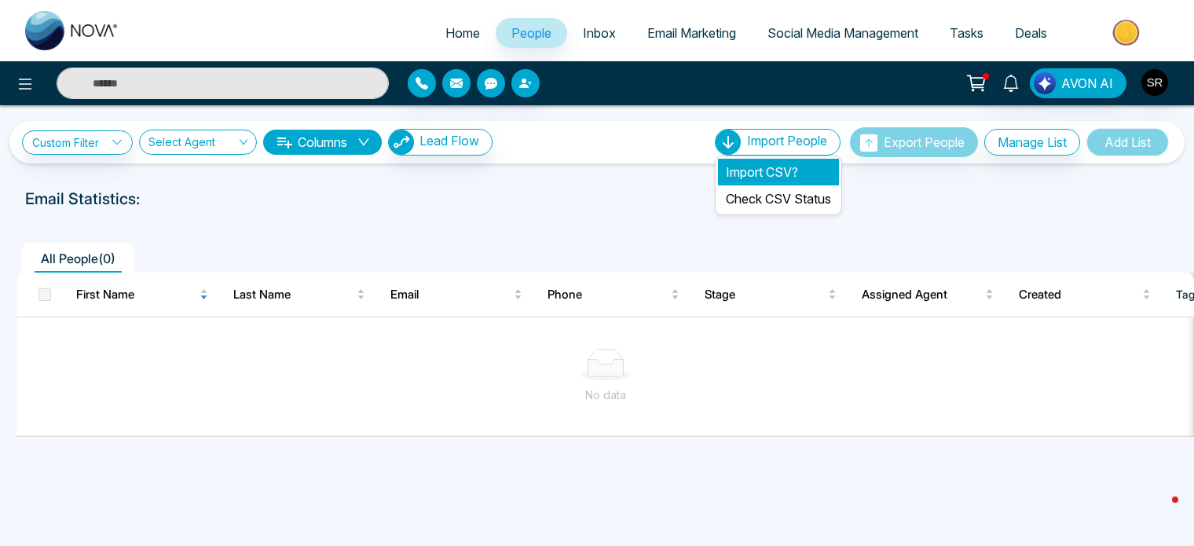
click at [745, 173] on li "Import CSV?" at bounding box center [778, 172] width 121 height 27
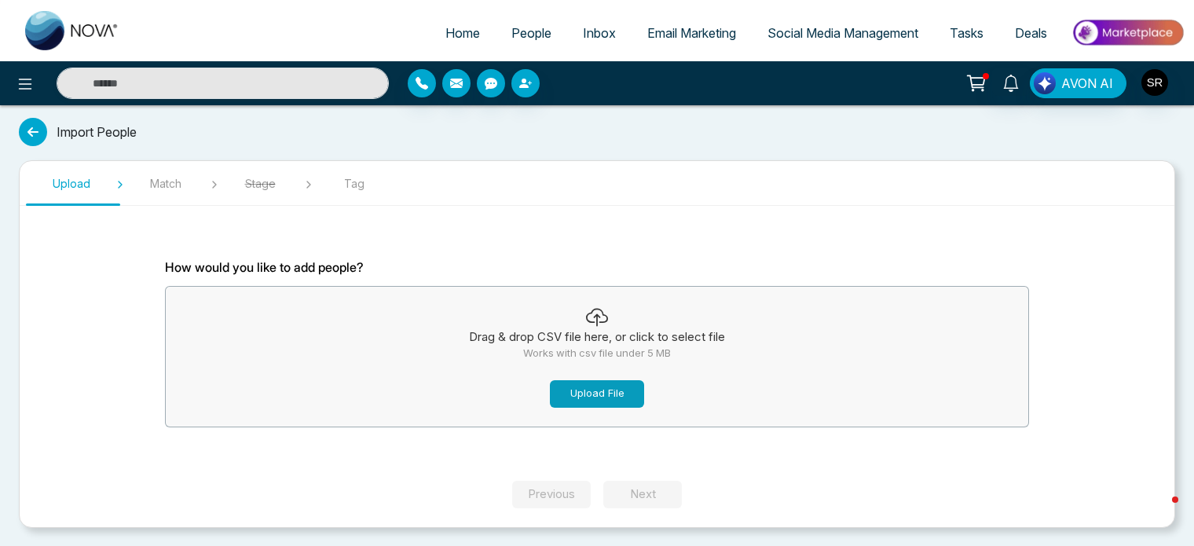
click at [611, 395] on button "Upload File" at bounding box center [597, 393] width 94 height 27
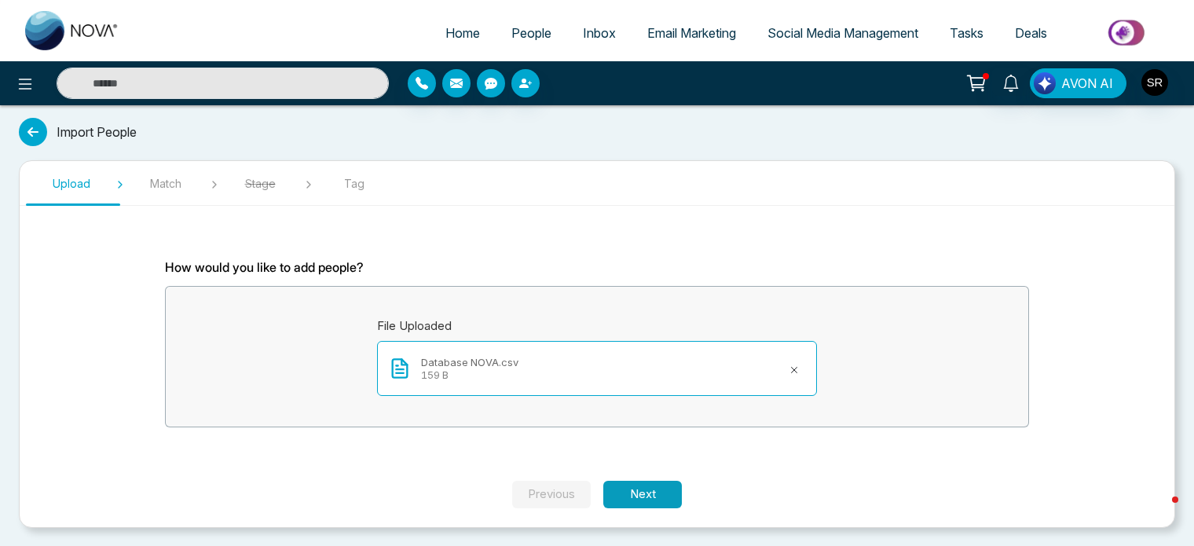
click at [641, 498] on button "Next" at bounding box center [642, 494] width 79 height 27
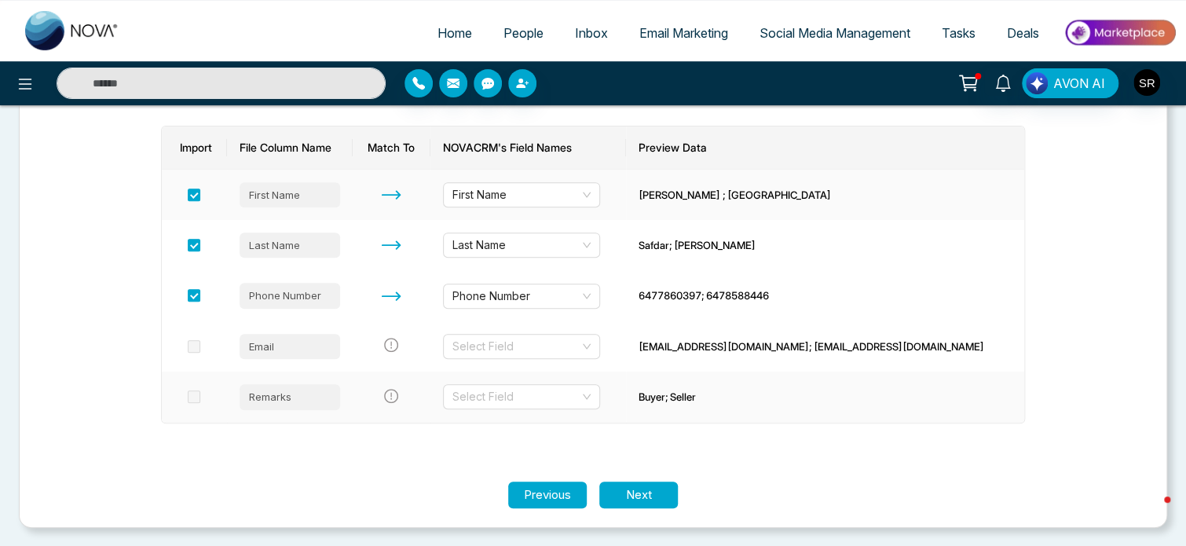
scroll to position [53, 0]
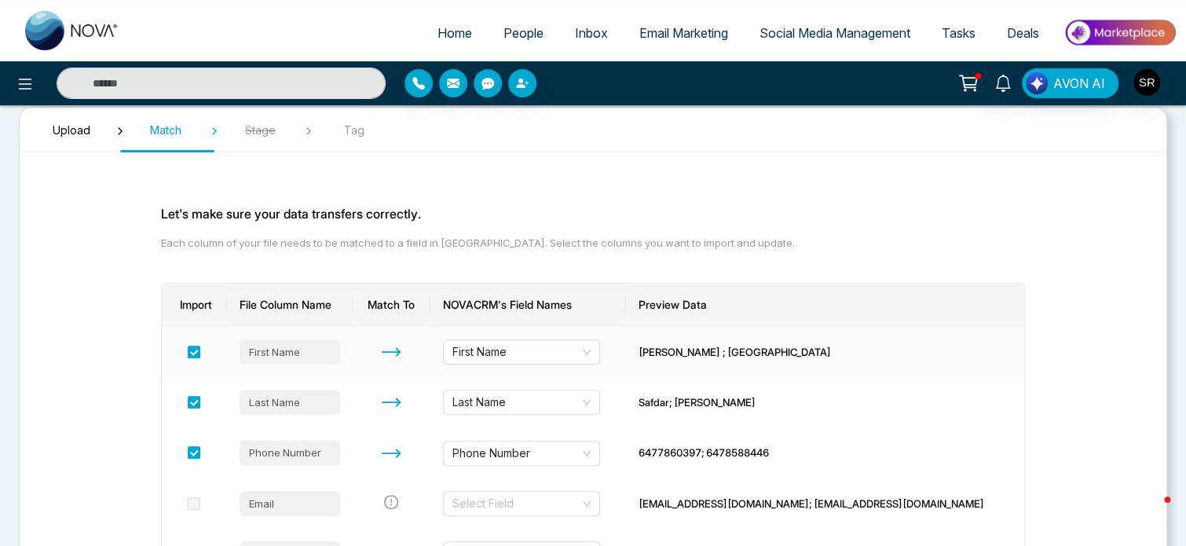
click at [281, 352] on div "First Name" at bounding box center [290, 351] width 101 height 25
click at [286, 349] on div "First Name" at bounding box center [290, 351] width 101 height 25
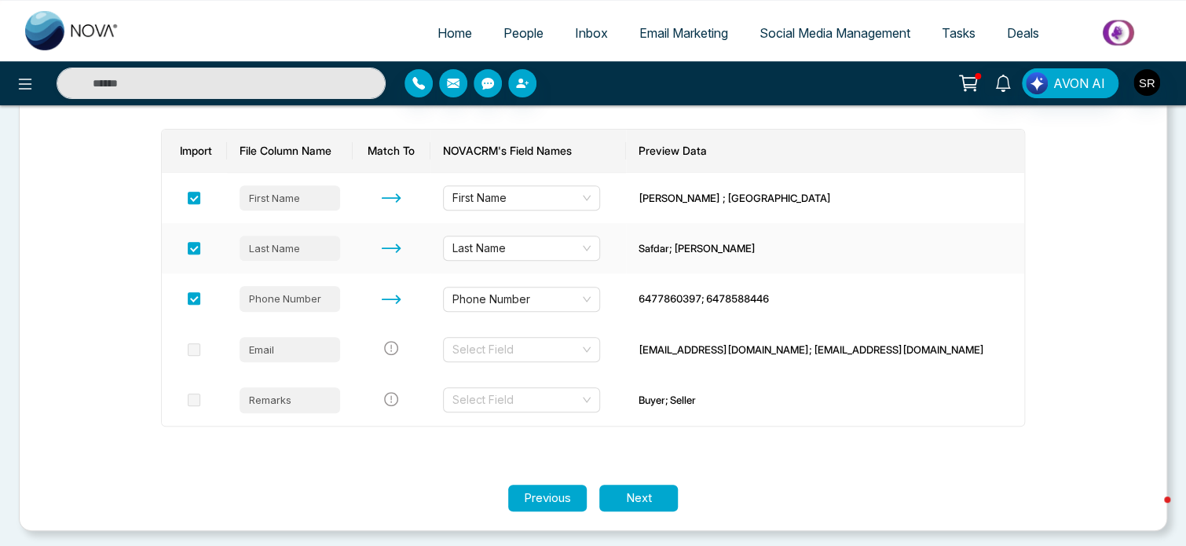
scroll to position [210, 0]
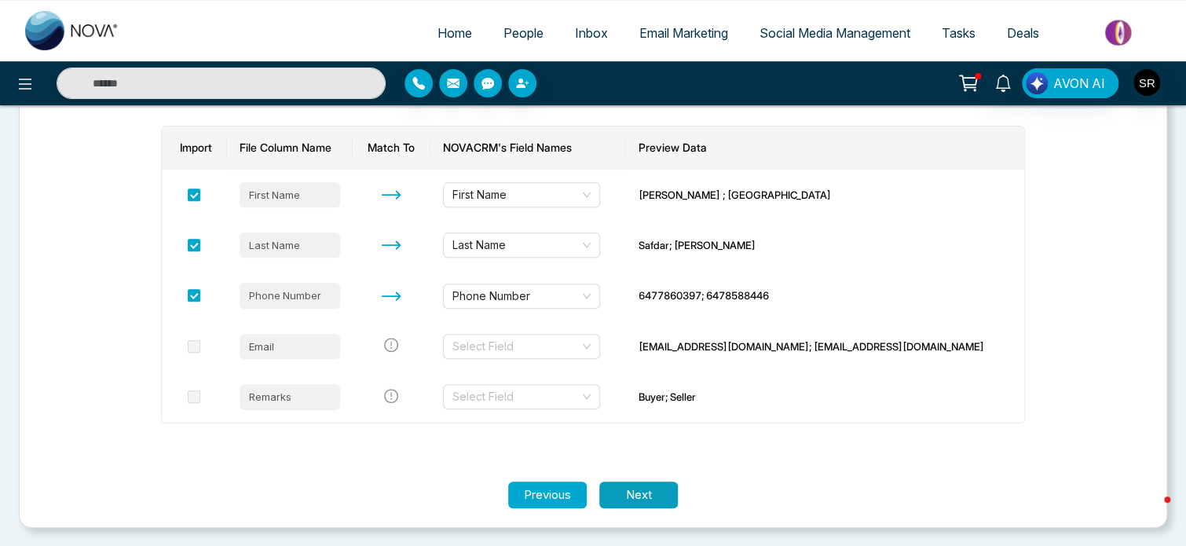
click at [639, 493] on button "Next" at bounding box center [638, 494] width 79 height 27
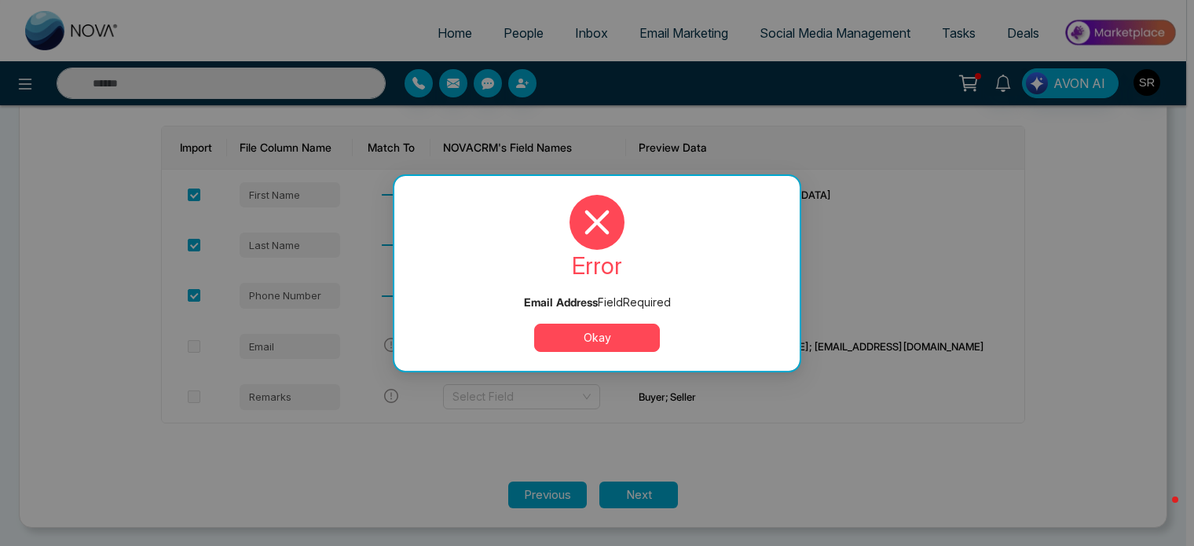
click at [597, 331] on button "Okay" at bounding box center [597, 338] width 126 height 28
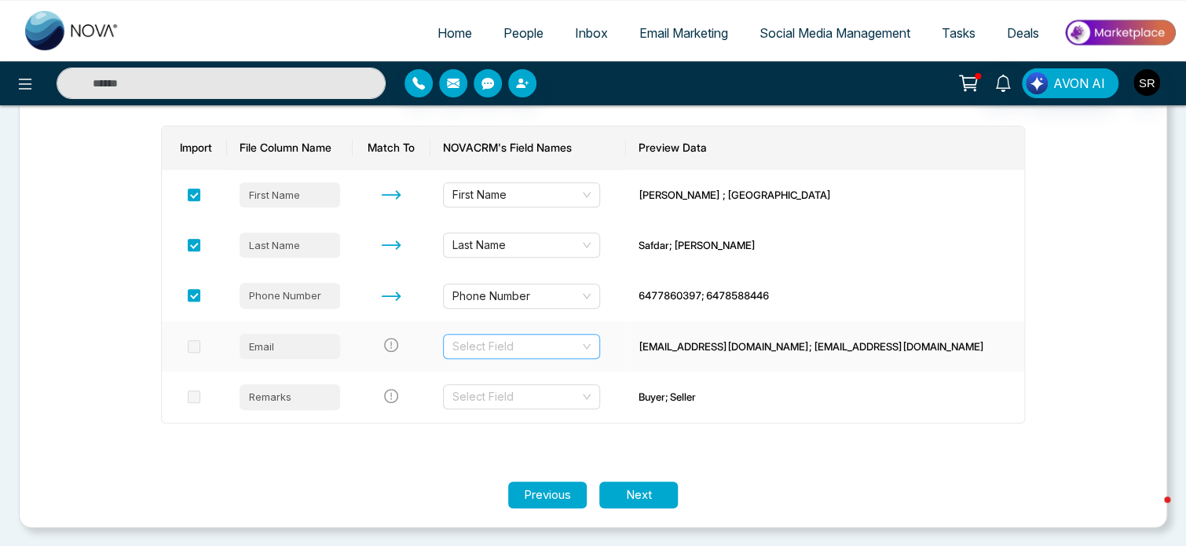
click at [576, 346] on input "search" at bounding box center [515, 347] width 127 height 24
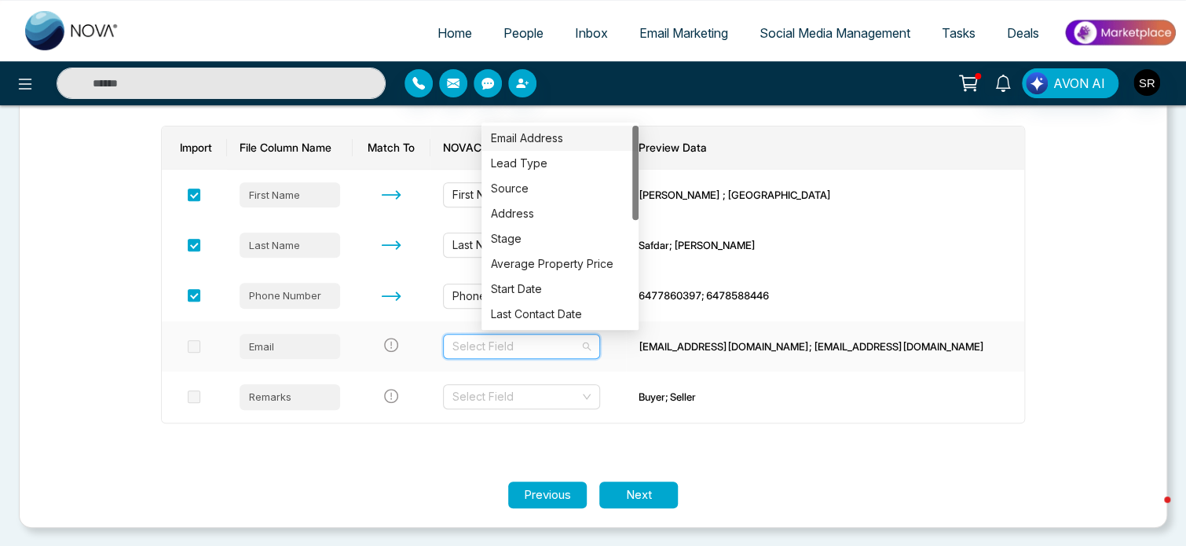
click at [554, 141] on div "Email Address" at bounding box center [560, 138] width 138 height 17
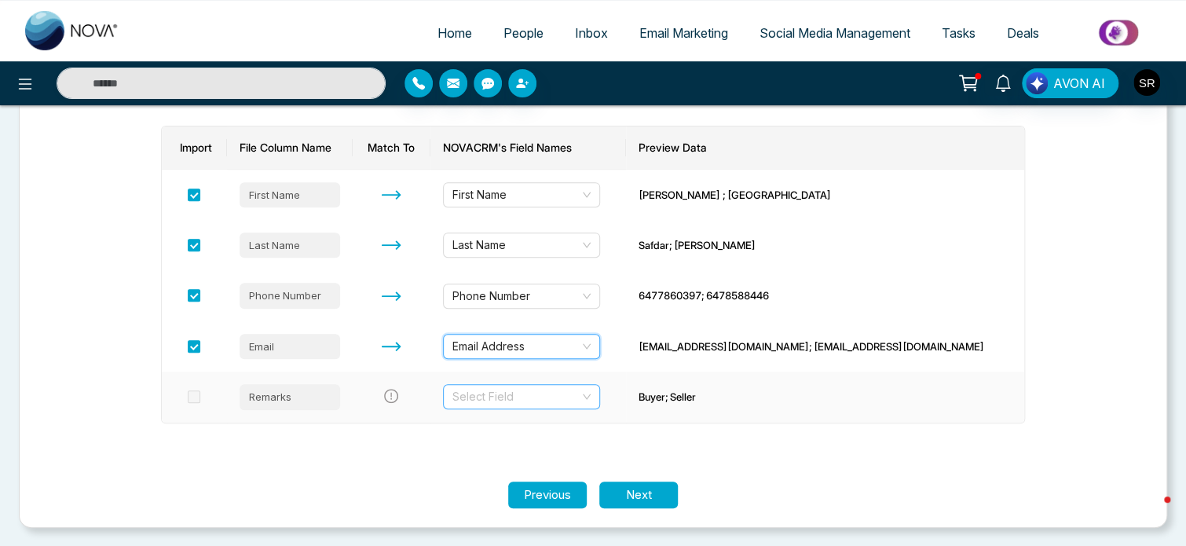
click at [580, 401] on input "search" at bounding box center [515, 397] width 127 height 24
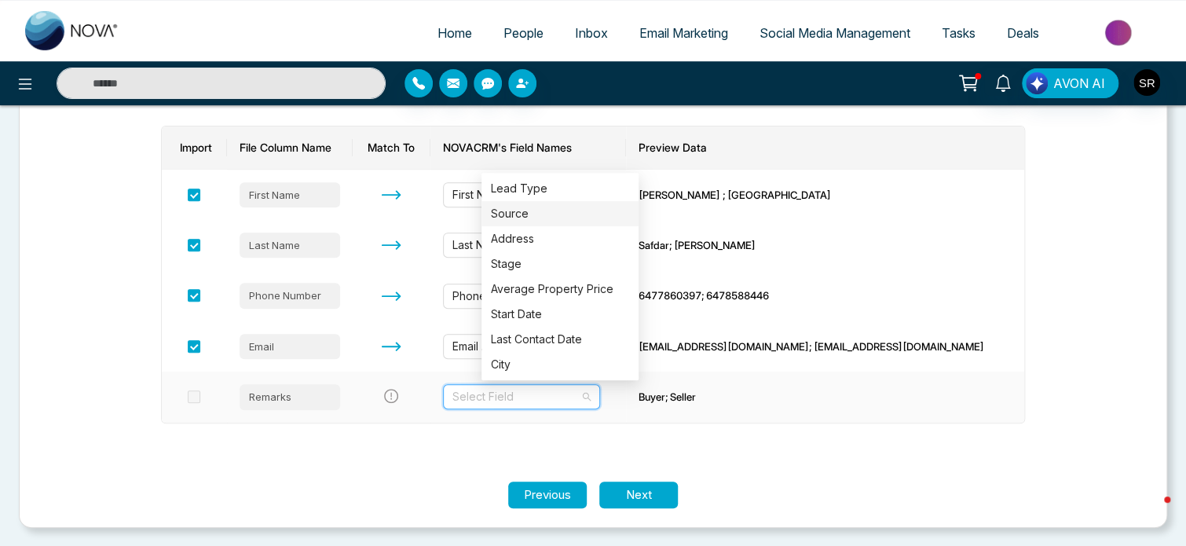
click at [525, 216] on div "Source" at bounding box center [560, 213] width 138 height 17
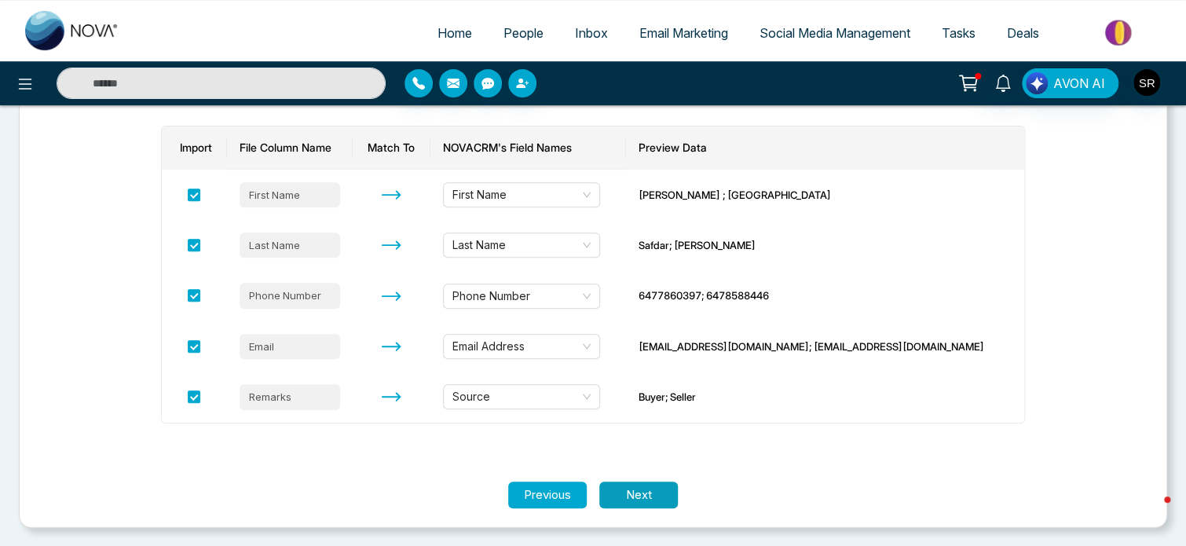
click at [641, 501] on button "Next" at bounding box center [638, 494] width 79 height 27
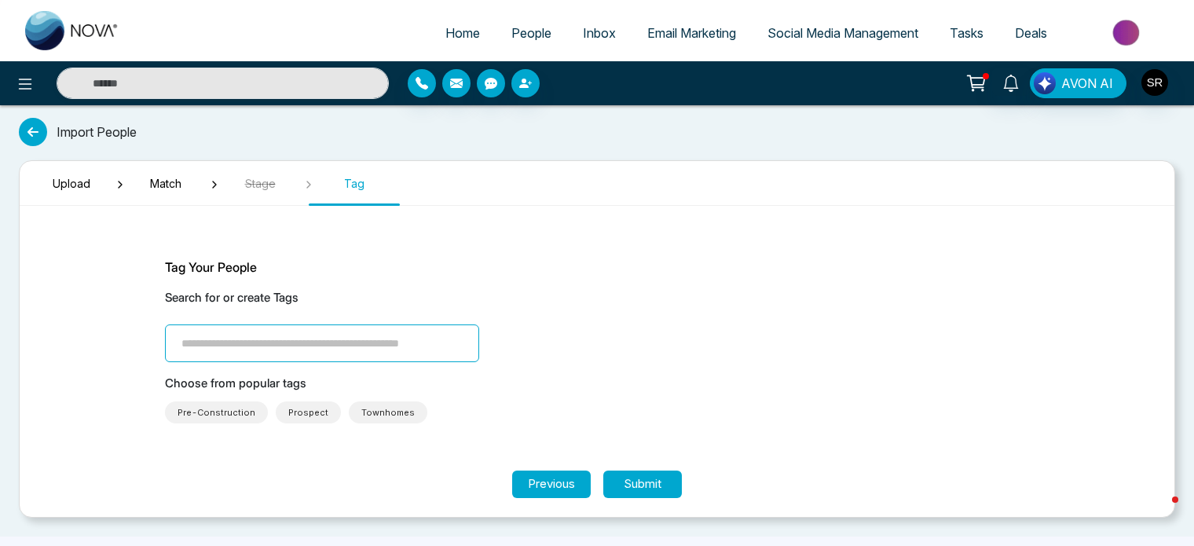
click at [299, 413] on span "Prospect" at bounding box center [308, 412] width 40 height 16
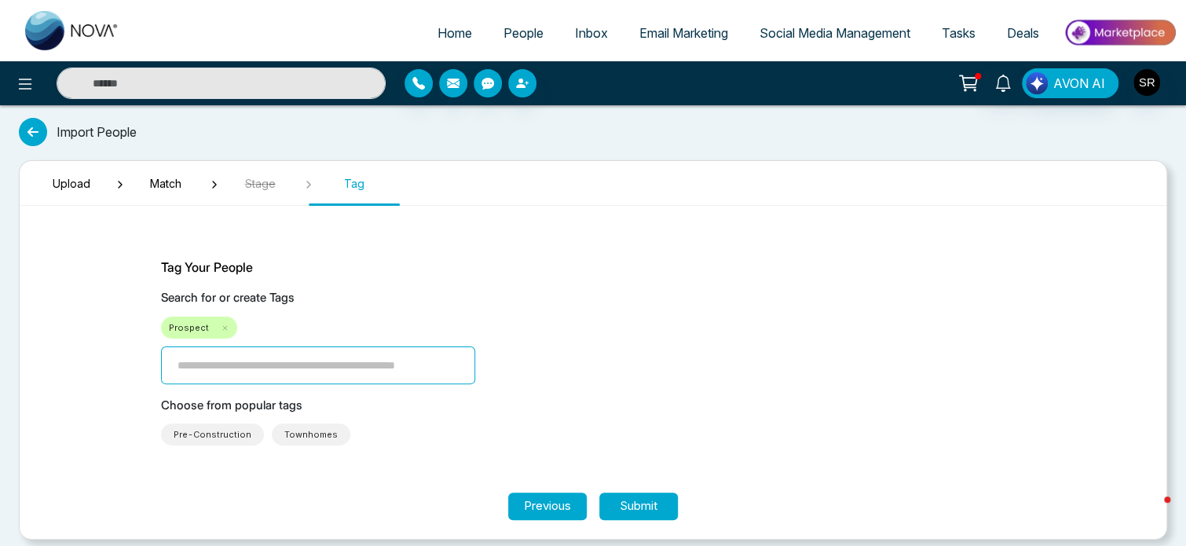
click at [195, 437] on span "Pre-Construction" at bounding box center [213, 434] width 78 height 16
click at [656, 508] on button "Submit" at bounding box center [638, 505] width 79 height 27
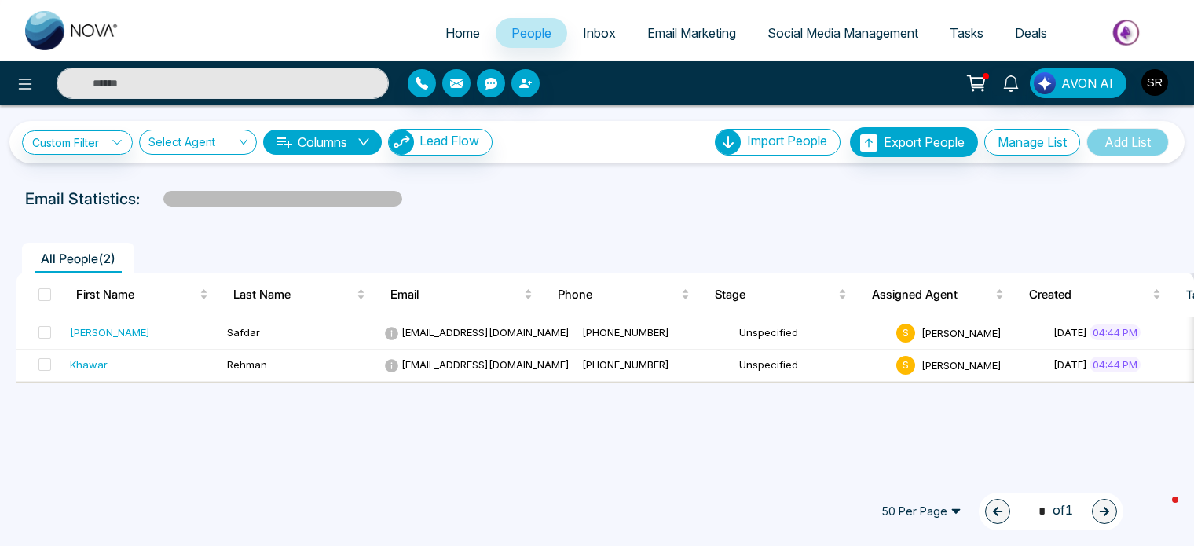
click at [683, 32] on span "Email Marketing" at bounding box center [691, 33] width 89 height 16
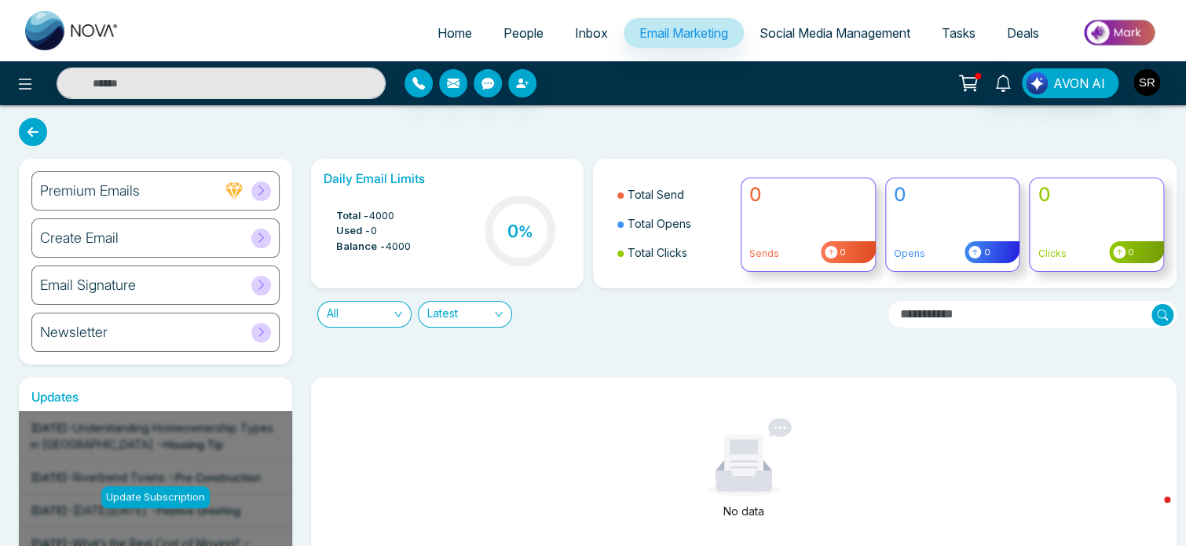
click at [206, 232] on div "Create Email" at bounding box center [155, 237] width 248 height 39
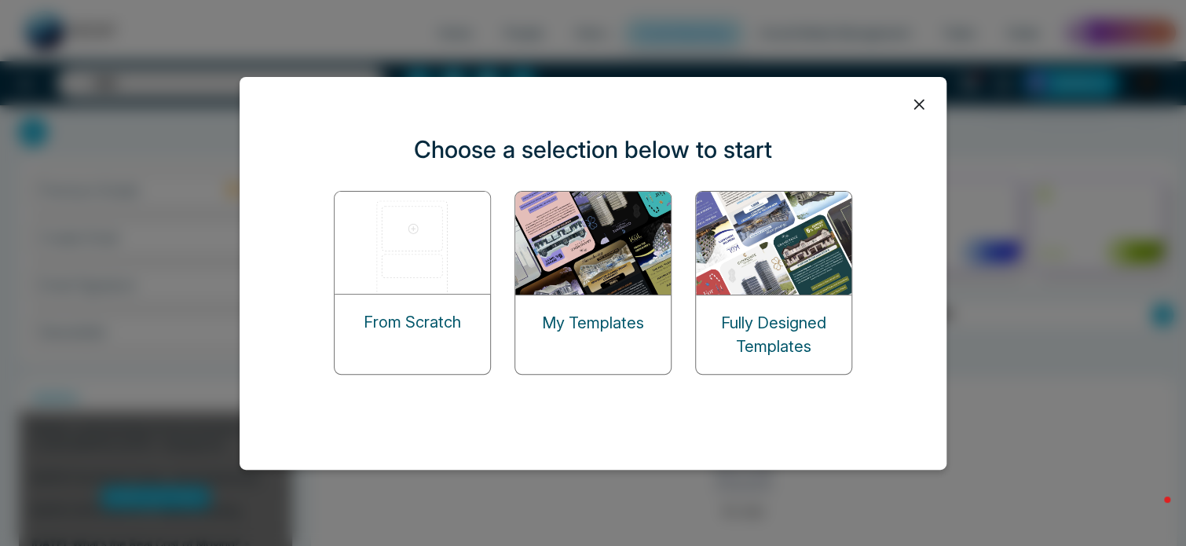
click at [919, 101] on icon at bounding box center [919, 105] width 24 height 24
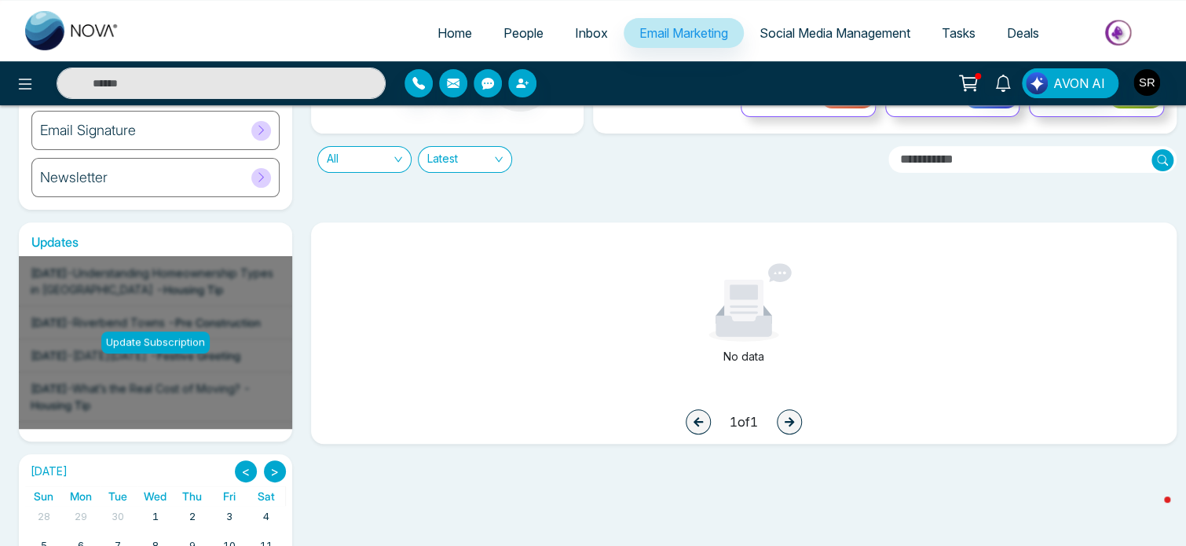
scroll to position [157, 0]
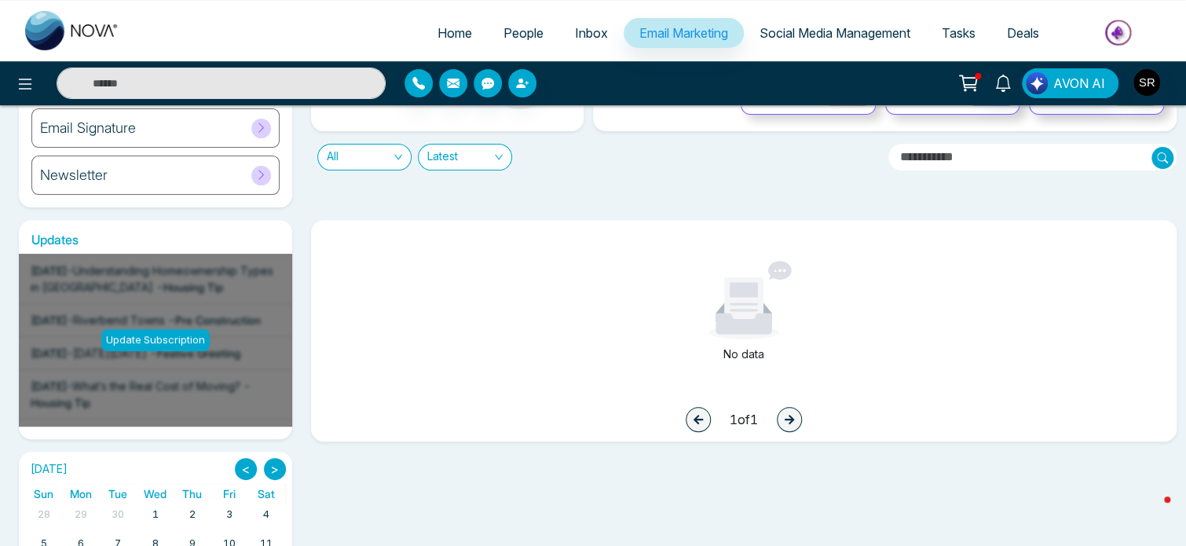
click at [148, 134] on div "Email Signature" at bounding box center [155, 127] width 248 height 39
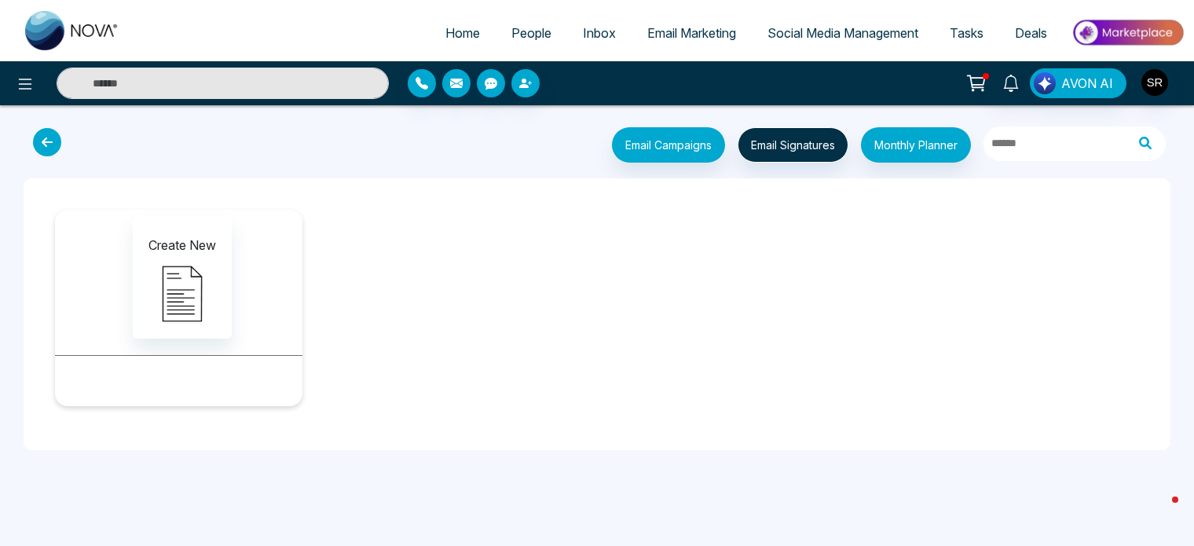
click at [45, 142] on icon at bounding box center [47, 142] width 28 height 28
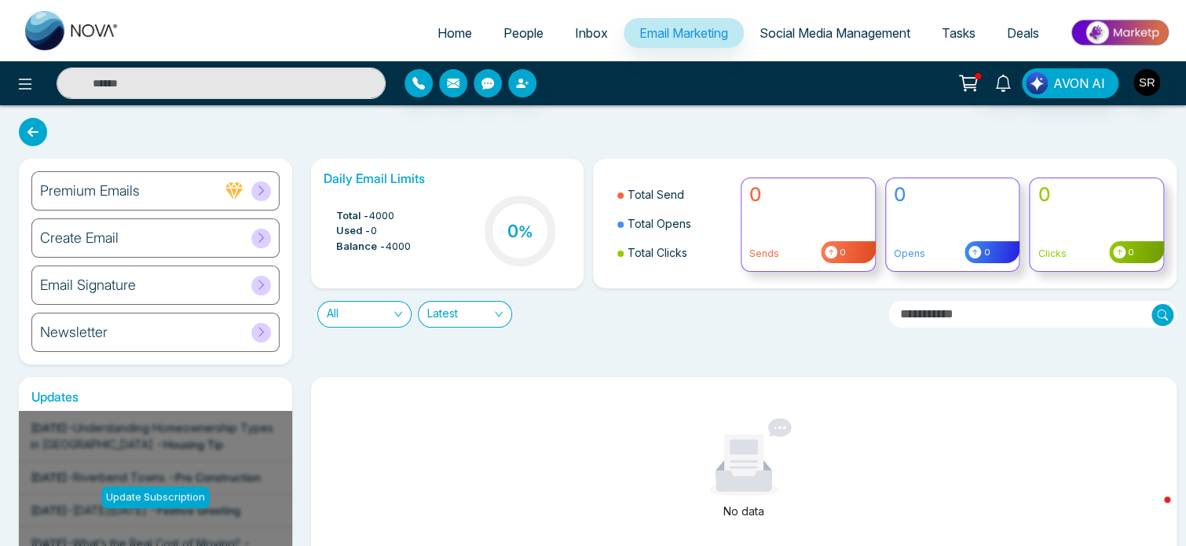
click at [437, 35] on span "Home" at bounding box center [454, 33] width 35 height 16
select select "*"
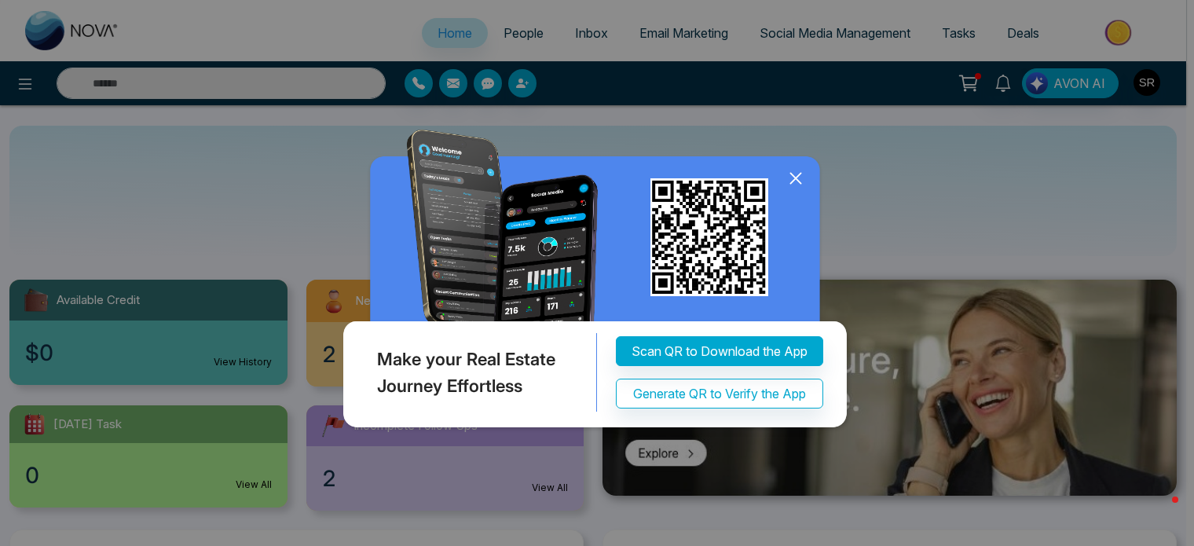
click at [788, 181] on icon at bounding box center [796, 179] width 24 height 24
